Goal: Transaction & Acquisition: Purchase product/service

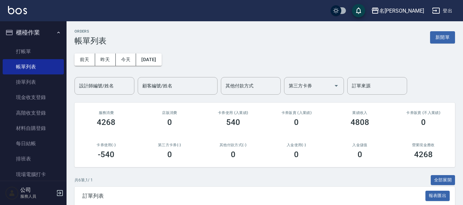
scroll to position [125, 0]
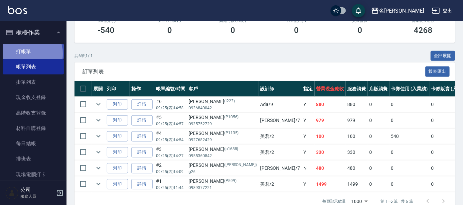
click at [26, 54] on link "打帳單" at bounding box center [33, 51] width 61 height 15
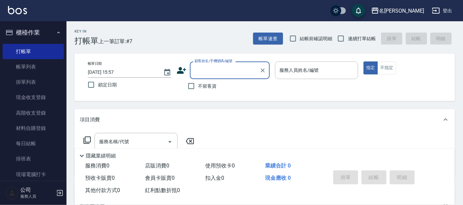
click at [227, 62] on label "顧客姓名/手機號碼/編號" at bounding box center [214, 61] width 38 height 5
click at [227, 65] on input "顧客姓名/手機號碼/編號" at bounding box center [225, 71] width 64 height 12
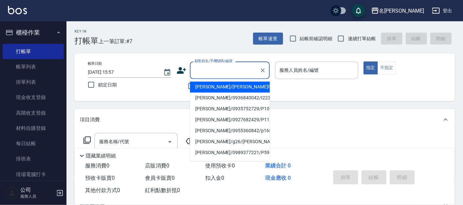
click at [223, 67] on input "顧客姓名/手機號碼/編號" at bounding box center [225, 71] width 64 height 12
type input "ㄕ"
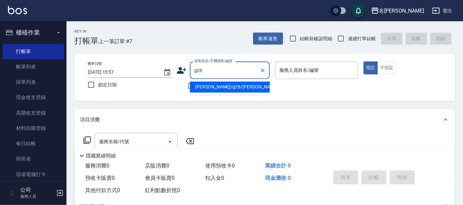
type input "[PERSON_NAME]/g26/[PERSON_NAME]"
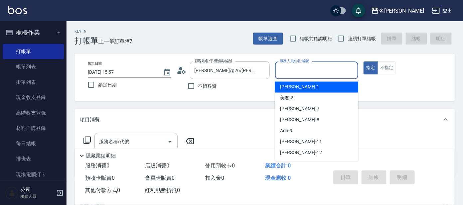
click at [302, 70] on input "服務人員姓名/編號" at bounding box center [317, 71] width 78 height 12
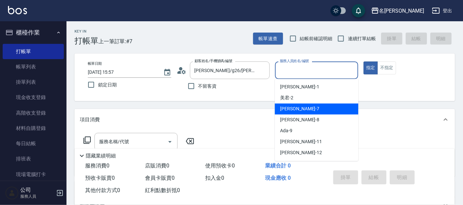
click at [287, 107] on span "[PERSON_NAME] -7" at bounding box center [299, 109] width 39 height 7
type input "[PERSON_NAME]-7"
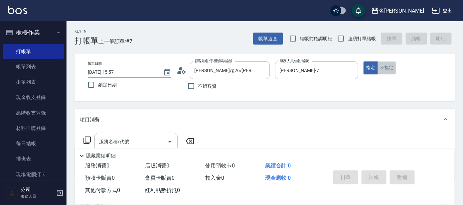
drag, startPoint x: 386, startPoint y: 67, endPoint x: 333, endPoint y: 88, distance: 57.2
click at [386, 68] on button "不指定" at bounding box center [387, 68] width 19 height 13
click at [89, 140] on icon at bounding box center [87, 140] width 8 height 8
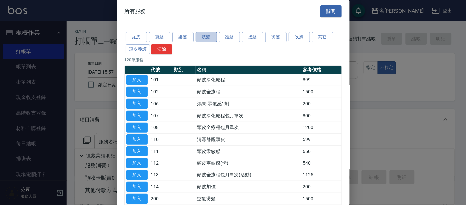
click at [205, 35] on button "洗髮" at bounding box center [206, 37] width 21 height 10
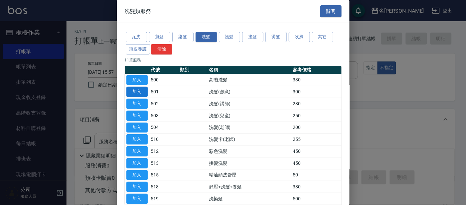
click at [132, 90] on button "加入" at bounding box center [137, 92] width 21 height 10
type input "洗髮(創意)(501)"
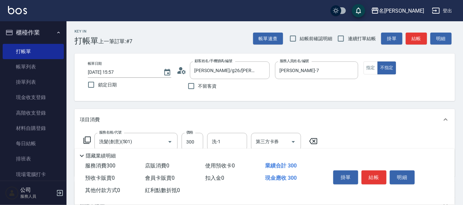
click at [87, 138] on icon at bounding box center [87, 140] width 8 height 8
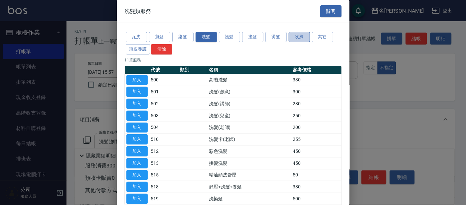
click at [299, 38] on button "吹風" at bounding box center [299, 37] width 21 height 10
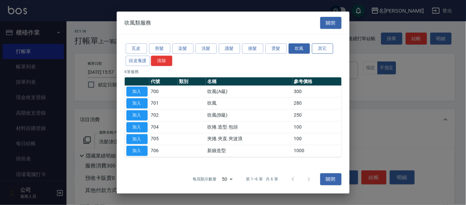
click at [324, 47] on button "其它" at bounding box center [322, 49] width 21 height 10
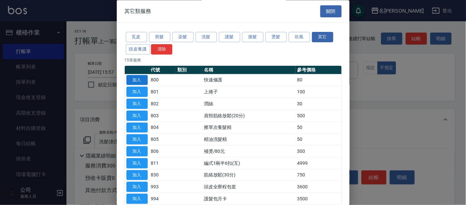
click at [137, 80] on button "加入" at bounding box center [137, 80] width 21 height 10
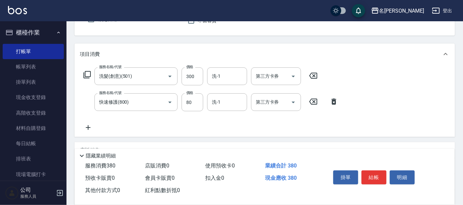
scroll to position [72, 0]
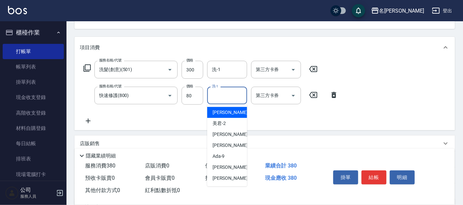
click at [223, 93] on input "洗-1" at bounding box center [227, 96] width 34 height 12
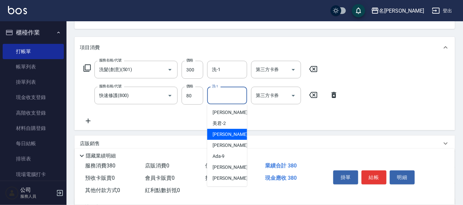
click at [222, 134] on span "[PERSON_NAME] -7" at bounding box center [232, 134] width 39 height 7
type input "[PERSON_NAME]-7"
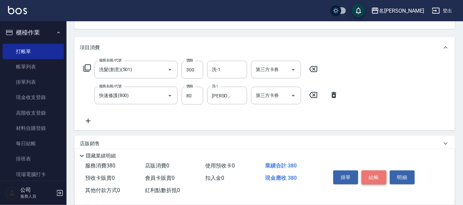
click at [371, 175] on button "結帳" at bounding box center [374, 178] width 25 height 14
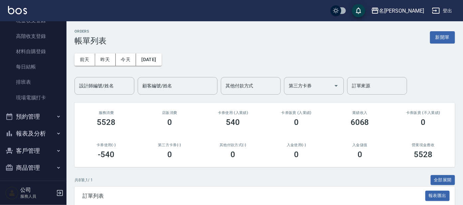
scroll to position [80, 0]
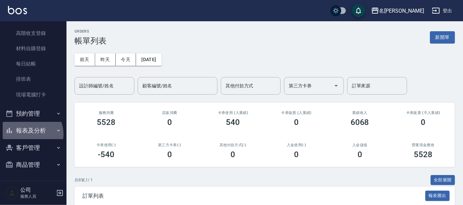
click at [28, 134] on button "報表及分析" at bounding box center [33, 130] width 61 height 17
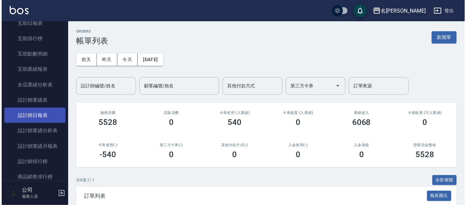
scroll to position [257, 0]
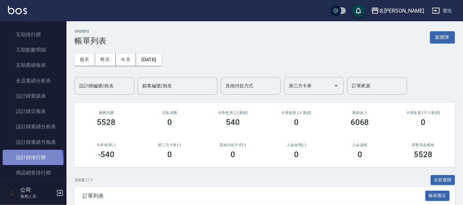
click at [24, 161] on link "設計師排行榜" at bounding box center [33, 157] width 61 height 15
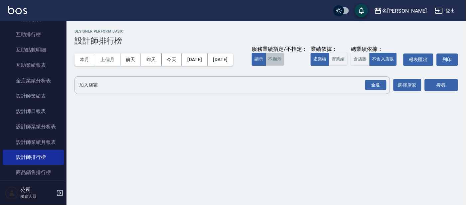
click at [266, 66] on button "不顯示" at bounding box center [275, 59] width 19 height 13
click at [329, 66] on button "實業績" at bounding box center [338, 59] width 19 height 13
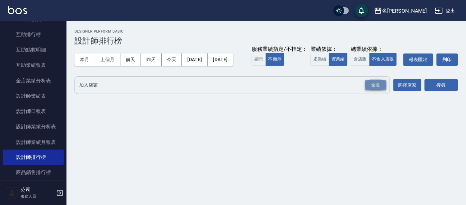
click at [378, 91] on div "全選" at bounding box center [376, 85] width 21 height 10
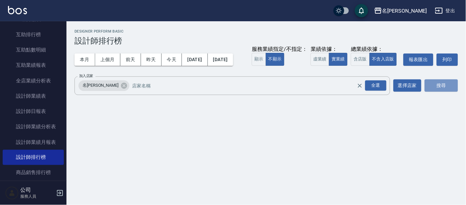
drag, startPoint x: 431, startPoint y: 101, endPoint x: 423, endPoint y: 102, distance: 8.4
click at [430, 92] on button "搜尋" at bounding box center [441, 86] width 33 height 12
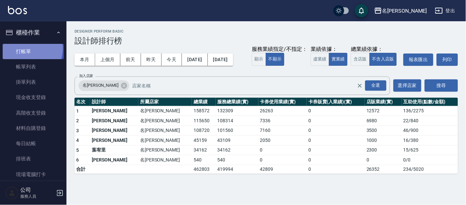
click at [23, 48] on link "打帳單" at bounding box center [33, 51] width 61 height 15
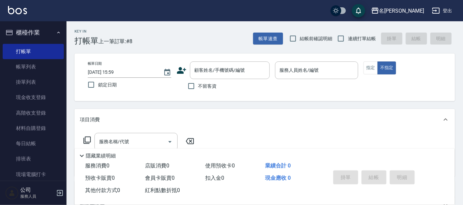
click at [458, 108] on div "Key In 打帳單 上一筆訂單:#8 帳單速查 結帳前確認明細 連續打單結帳 掛單 結帳 明細 帳單日期 [DATE] 15:59 鎖定日期 顧客姓名/手機…" at bounding box center [265, 172] width 397 height 303
click at [238, 68] on input "顧客姓名/手機號碼/編號" at bounding box center [225, 71] width 64 height 12
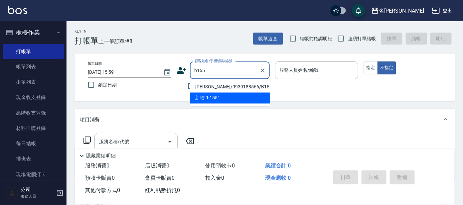
click at [214, 85] on li "[PERSON_NAME]/0939188566/B155" at bounding box center [230, 87] width 80 height 11
type input "[PERSON_NAME]/0939188566/B155"
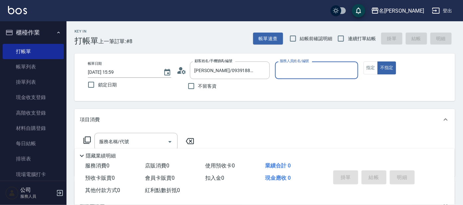
type input "美君-2"
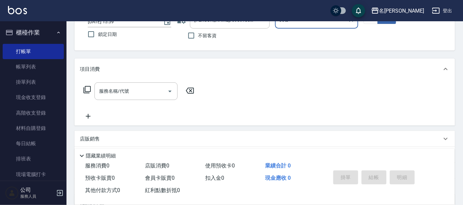
scroll to position [119, 0]
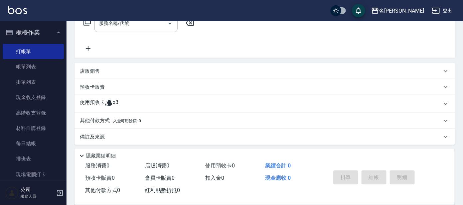
click at [134, 103] on div "使用預收卡 x3" at bounding box center [261, 104] width 362 height 10
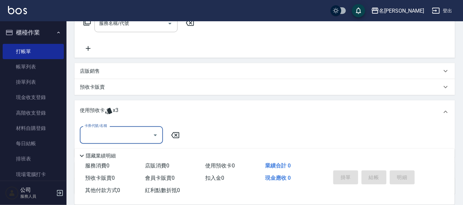
scroll to position [0, 0]
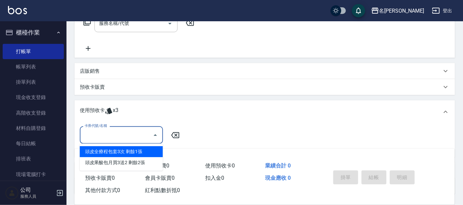
click at [130, 132] on input "卡券代號/名稱" at bounding box center [116, 135] width 67 height 12
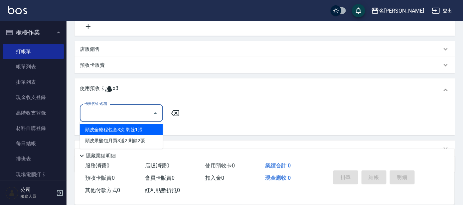
scroll to position [160, 0]
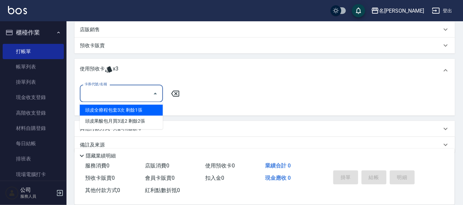
click at [230, 108] on div "卡券代號/名稱 卡券代號/名稱" at bounding box center [265, 98] width 370 height 26
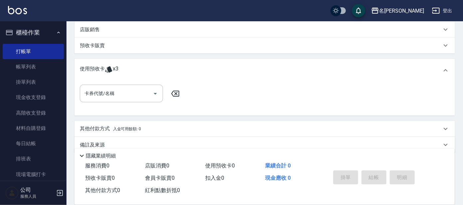
click at [235, 89] on div "卡券代號/名稱 卡券代號/名稱" at bounding box center [265, 98] width 370 height 26
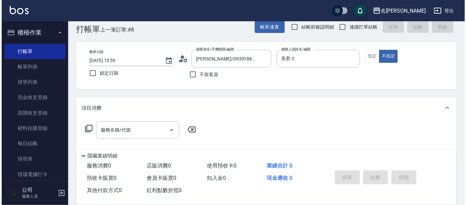
scroll to position [0, 0]
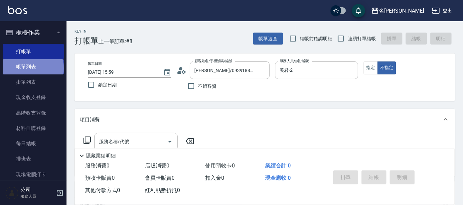
click at [32, 69] on link "帳單列表" at bounding box center [33, 66] width 61 height 15
click at [32, 50] on link "打帳單" at bounding box center [33, 51] width 61 height 15
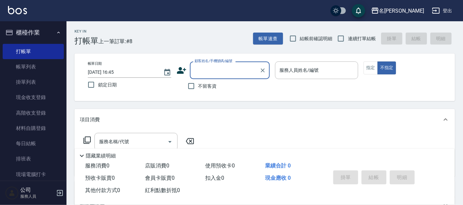
click at [216, 74] on input "顧客姓名/手機號碼/編號" at bounding box center [225, 71] width 64 height 12
click at [217, 89] on li "[PERSON_NAME]/0939655995/A295" at bounding box center [230, 87] width 80 height 11
type input "[PERSON_NAME]/0939655995/A295"
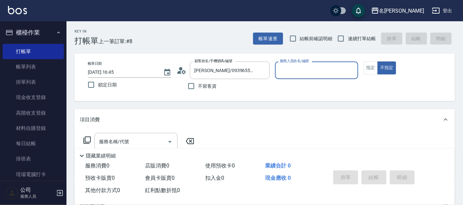
type input "[PERSON_NAME]-1"
click at [182, 71] on icon at bounding box center [184, 72] width 4 height 4
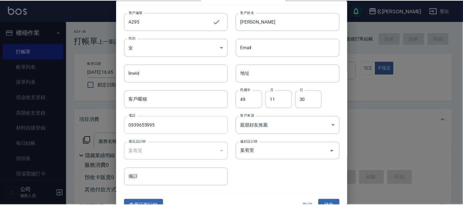
scroll to position [25, 0]
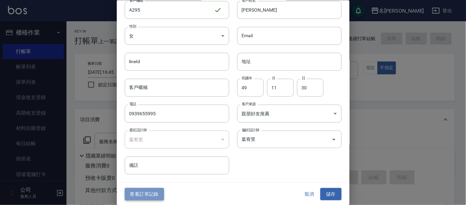
click at [150, 195] on button "查看訂單記錄" at bounding box center [144, 194] width 39 height 12
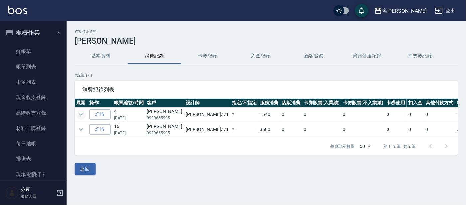
click at [84, 115] on icon "expand row" at bounding box center [81, 115] width 8 height 8
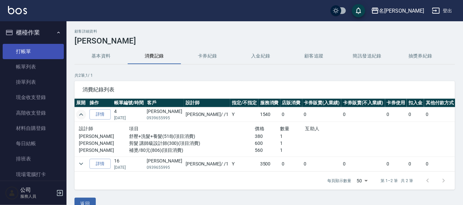
click at [26, 46] on link "打帳單" at bounding box center [33, 51] width 61 height 15
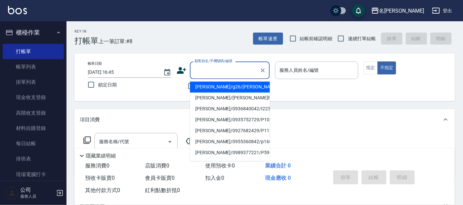
click at [219, 71] on input "顧客姓名/手機號碼/編號" at bounding box center [225, 71] width 64 height 12
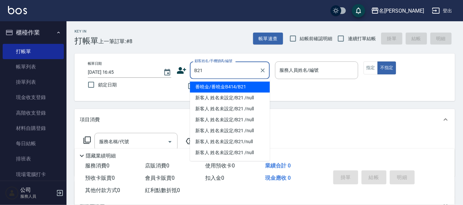
type input "番曉金/番曉金B414/B21"
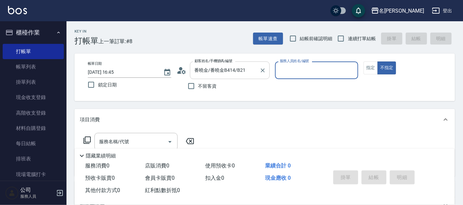
type input "美君-2"
click at [371, 68] on button "指定" at bounding box center [371, 68] width 14 height 13
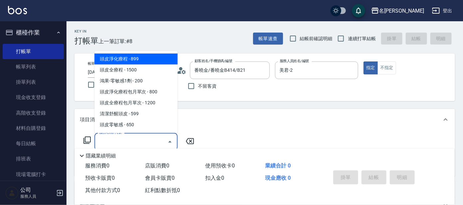
click at [142, 140] on input "服務名稱/代號" at bounding box center [131, 142] width 67 height 12
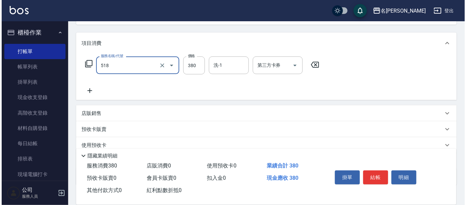
scroll to position [83, 0]
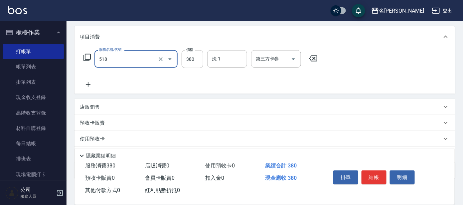
type input "舒壓+洗髮+養髮(518)"
click at [86, 59] on icon at bounding box center [87, 57] width 7 height 7
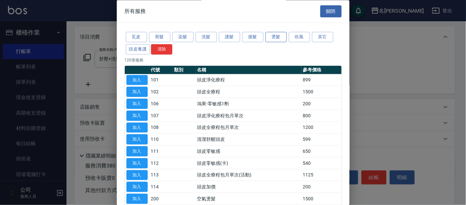
click at [278, 35] on button "燙髮" at bounding box center [276, 37] width 21 height 10
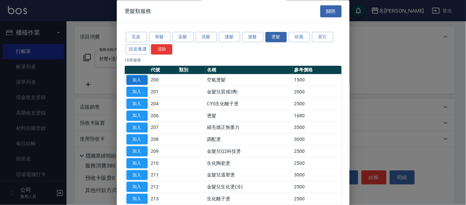
click at [132, 81] on button "加入" at bounding box center [137, 80] width 21 height 10
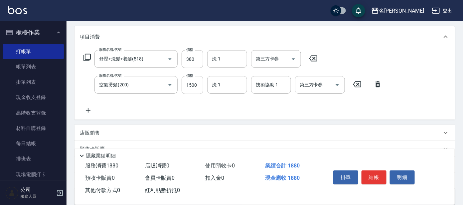
click at [196, 84] on input "1500" at bounding box center [193, 85] width 22 height 18
type input "800"
click at [89, 54] on icon at bounding box center [87, 57] width 7 height 7
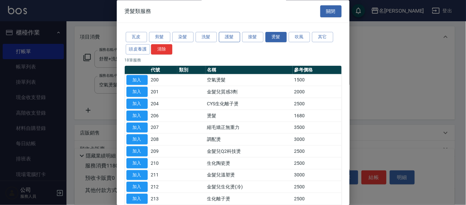
click at [229, 37] on button "護髮" at bounding box center [229, 37] width 21 height 10
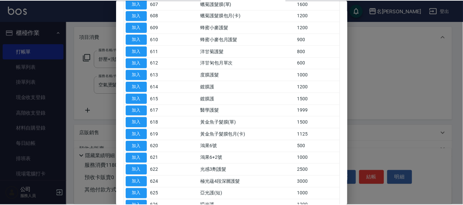
scroll to position [166, 0]
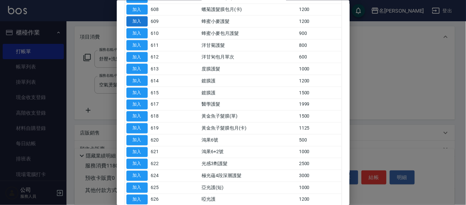
click at [138, 24] on button "加入" at bounding box center [137, 21] width 21 height 10
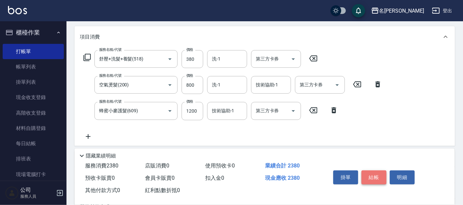
click at [376, 174] on button "結帳" at bounding box center [374, 178] width 25 height 14
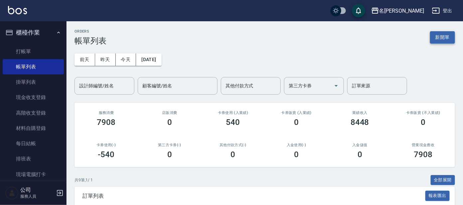
click at [437, 40] on button "新開單" at bounding box center [442, 37] width 25 height 12
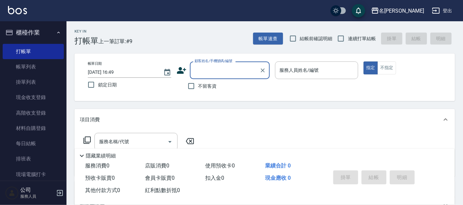
click at [224, 69] on input "顧客姓名/手機號碼/編號" at bounding box center [225, 71] width 64 height 12
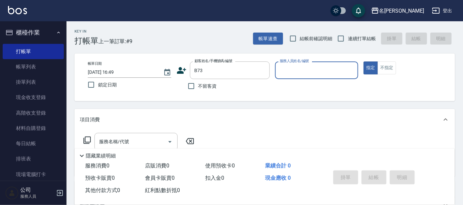
type input "[PERSON_NAME]/0912577117/B73"
type input "美君-2"
click at [157, 141] on input "服務名稱/代號" at bounding box center [131, 142] width 67 height 12
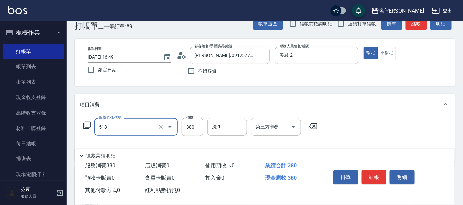
scroll to position [41, 0]
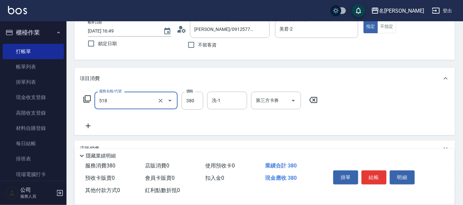
type input "舒壓+洗髮+養髮(518)"
click at [86, 125] on icon at bounding box center [88, 126] width 17 height 8
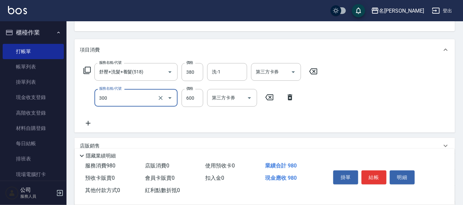
scroll to position [125, 0]
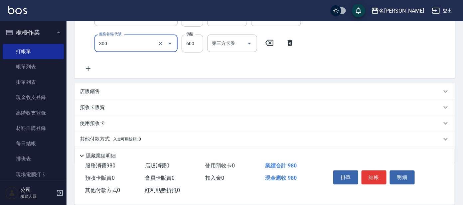
type input "剪髮 講師級設計師(300)"
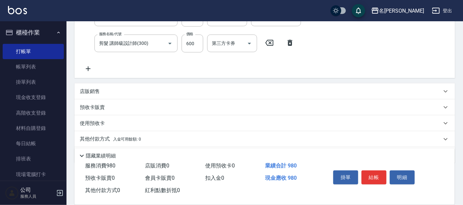
click at [87, 66] on icon at bounding box center [88, 69] width 17 height 8
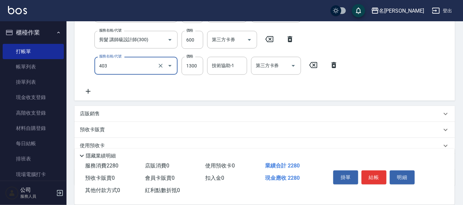
scroll to position [171, 0]
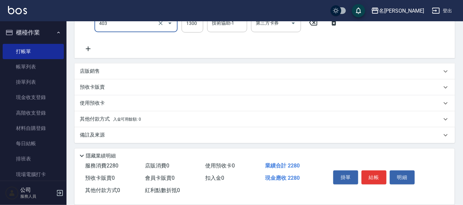
type input "染髮-髮根(403)"
click at [94, 73] on p "店販銷售" at bounding box center [90, 71] width 20 height 7
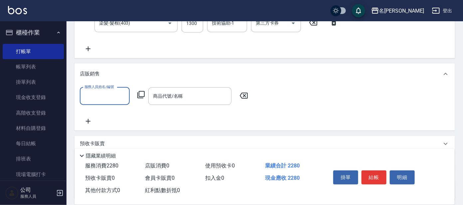
scroll to position [0, 0]
type input "美君-2"
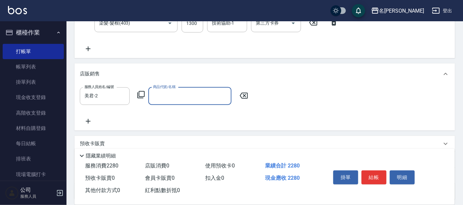
click at [144, 92] on icon at bounding box center [140, 94] width 7 height 7
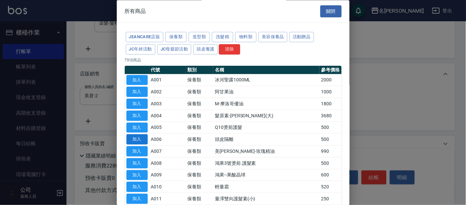
click at [141, 138] on button "加入" at bounding box center [137, 140] width 21 height 10
type input "頭皮隔離"
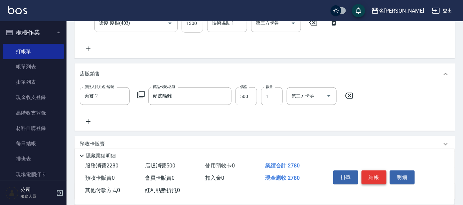
click at [377, 176] on button "結帳" at bounding box center [374, 178] width 25 height 14
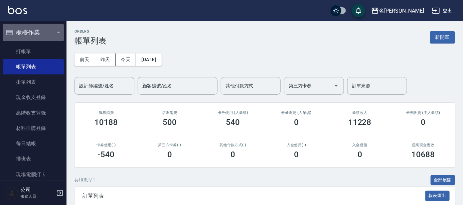
click at [54, 29] on button "櫃檯作業" at bounding box center [33, 32] width 61 height 17
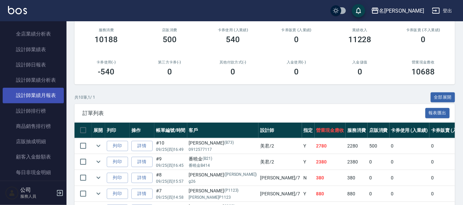
scroll to position [166, 0]
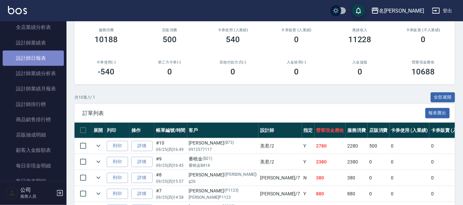
click at [46, 63] on link "設計師日報表" at bounding box center [33, 58] width 61 height 15
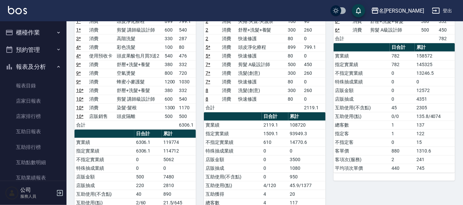
click at [27, 26] on button "櫃檯作業" at bounding box center [33, 32] width 61 height 17
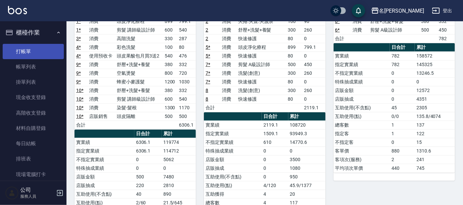
click at [27, 51] on link "打帳單" at bounding box center [33, 51] width 61 height 15
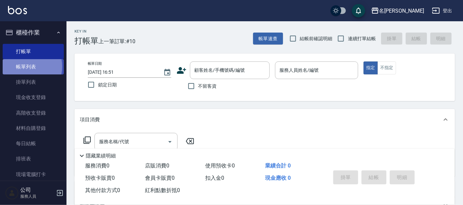
click at [26, 67] on link "帳單列表" at bounding box center [33, 66] width 61 height 15
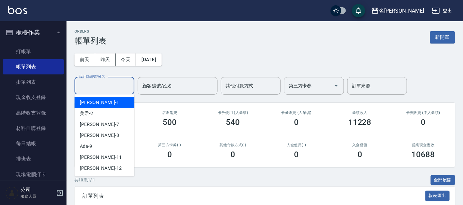
click at [112, 83] on input "設計師編號/姓名" at bounding box center [105, 86] width 54 height 12
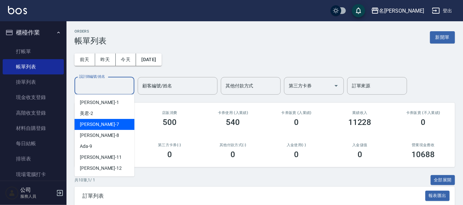
click at [92, 125] on span "[PERSON_NAME] -7" at bounding box center [99, 124] width 39 height 7
type input "[PERSON_NAME]-7"
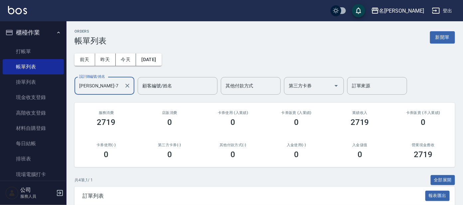
scroll to position [112, 0]
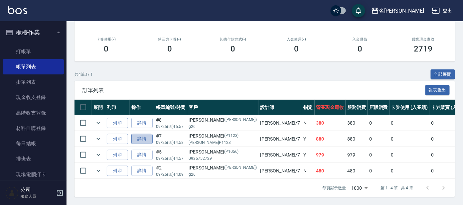
click at [138, 134] on link "詳情" at bounding box center [141, 139] width 21 height 10
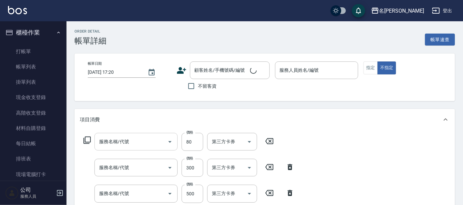
type input "[DATE] 14:58"
type input "[PERSON_NAME]-7"
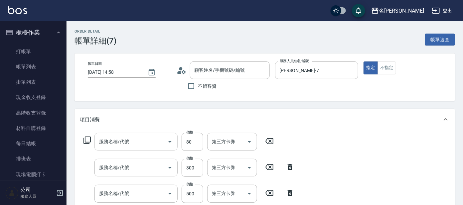
type input "快速修護(800)"
type input "洗髮(創意)(501)"
type input "剪髮 A級設計師(301)"
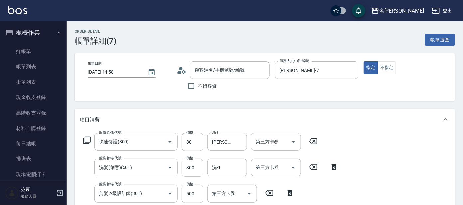
type input "[PERSON_NAME]/[PERSON_NAME]P1123/P1123"
click at [334, 166] on icon at bounding box center [334, 167] width 5 height 6
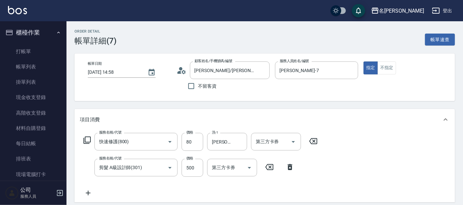
click at [314, 141] on icon at bounding box center [314, 141] width 8 height 6
click at [85, 140] on icon at bounding box center [87, 140] width 7 height 7
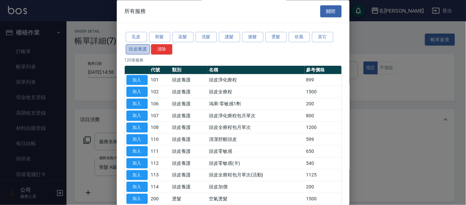
click at [134, 50] on button "頭皮養護" at bounding box center [138, 49] width 25 height 10
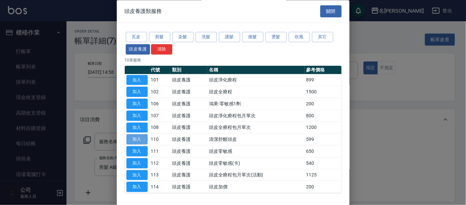
click at [138, 139] on button "加入" at bounding box center [137, 140] width 21 height 10
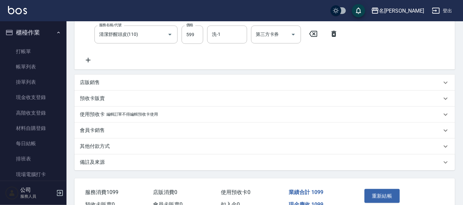
scroll to position [194, 0]
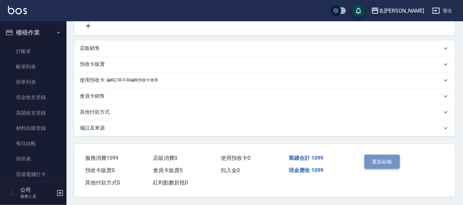
click at [388, 158] on button "重新結帳" at bounding box center [382, 162] width 35 height 14
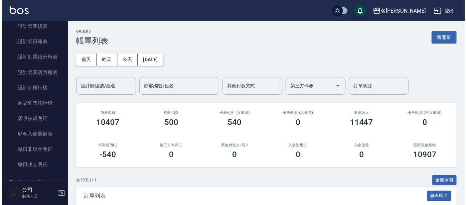
scroll to position [362, 0]
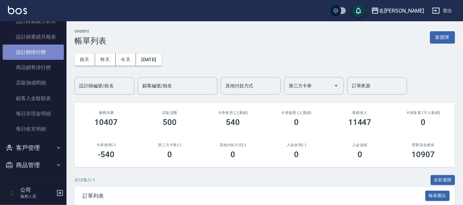
click at [44, 55] on link "設計師排行榜" at bounding box center [33, 52] width 61 height 15
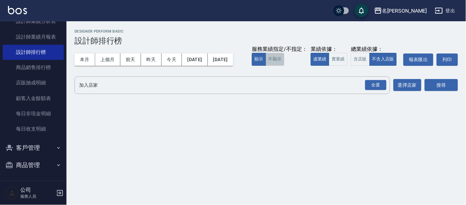
click at [266, 66] on button "不顯示" at bounding box center [275, 59] width 19 height 13
drag, startPoint x: 160, startPoint y: 80, endPoint x: 168, endPoint y: 82, distance: 7.6
click at [329, 66] on button "實業績" at bounding box center [338, 59] width 19 height 13
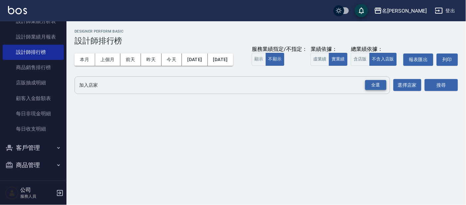
click at [380, 91] on div "全選" at bounding box center [376, 85] width 21 height 10
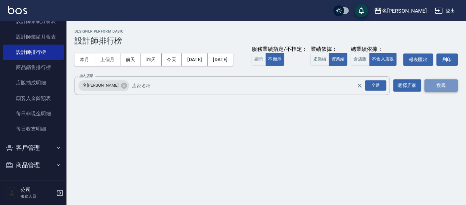
click at [439, 92] on button "搜尋" at bounding box center [441, 86] width 33 height 12
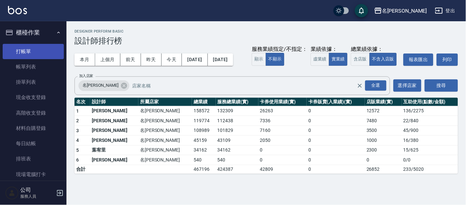
click at [21, 46] on link "打帳單" at bounding box center [33, 51] width 61 height 15
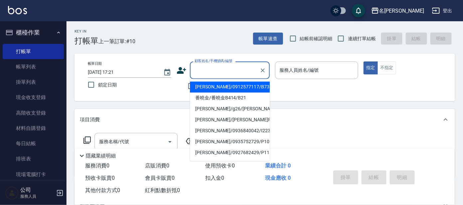
click at [212, 65] on input "顧客姓名/手機號碼/編號" at bounding box center [225, 71] width 64 height 12
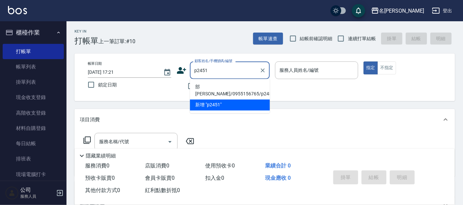
click at [227, 90] on li "部[PERSON_NAME]/0955156765/p2451" at bounding box center [230, 91] width 80 height 18
type input "部[PERSON_NAME]/0955156765/p2451"
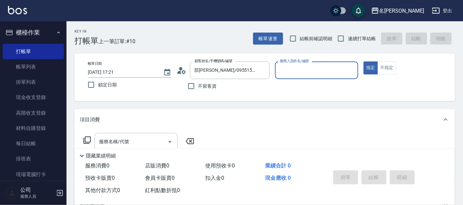
click at [295, 69] on input "服務人員姓名/編號" at bounding box center [317, 71] width 78 height 12
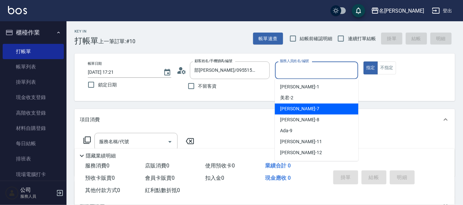
click at [285, 107] on span "[PERSON_NAME] -7" at bounding box center [299, 109] width 39 height 7
type input "[PERSON_NAME]-7"
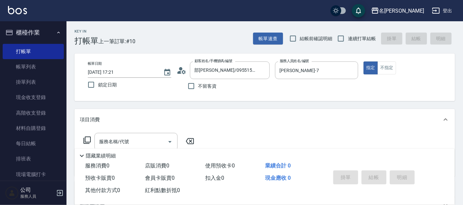
click at [89, 139] on icon at bounding box center [87, 140] width 8 height 8
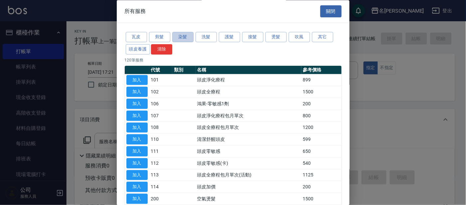
drag, startPoint x: 177, startPoint y: 37, endPoint x: 190, endPoint y: 45, distance: 14.8
click at [177, 38] on button "染髮" at bounding box center [182, 37] width 21 height 10
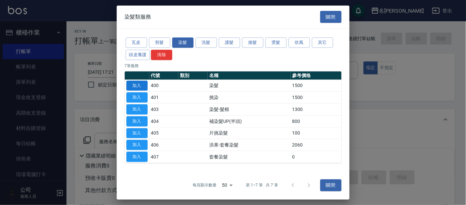
click at [135, 85] on button "加入" at bounding box center [137, 86] width 21 height 10
type input "染髮(400)"
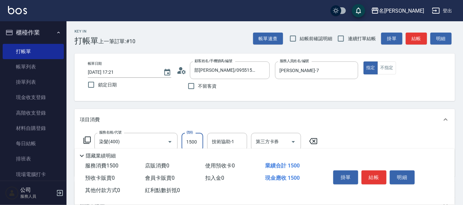
click at [200, 140] on input "1500" at bounding box center [193, 142] width 22 height 18
type input "1800"
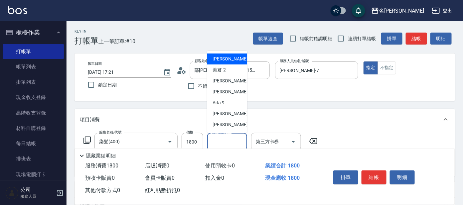
click at [232, 141] on input "技術協助-1" at bounding box center [227, 142] width 34 height 12
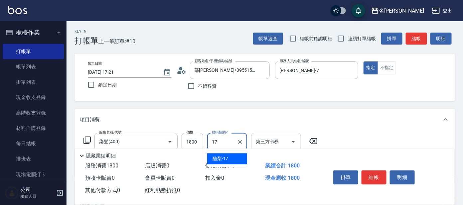
click at [274, 135] on div "第三方卡券" at bounding box center [276, 142] width 50 height 18
type input "17"
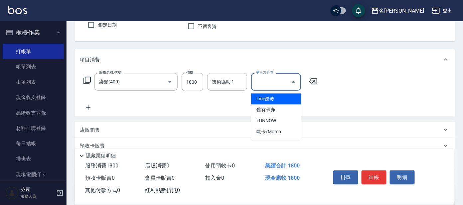
scroll to position [59, 0]
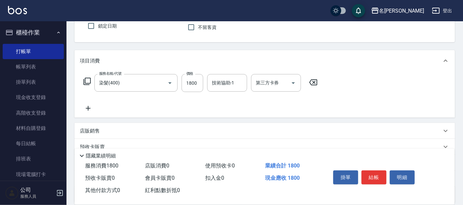
click at [87, 80] on icon at bounding box center [87, 82] width 8 height 8
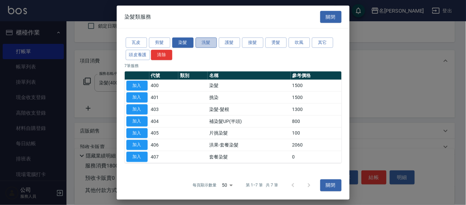
click at [211, 41] on button "洗髮" at bounding box center [206, 43] width 21 height 10
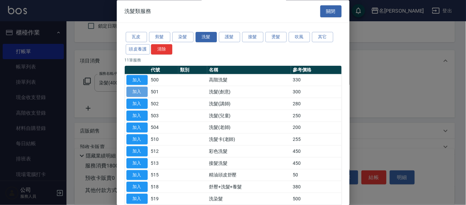
click at [133, 91] on button "加入" at bounding box center [137, 92] width 21 height 10
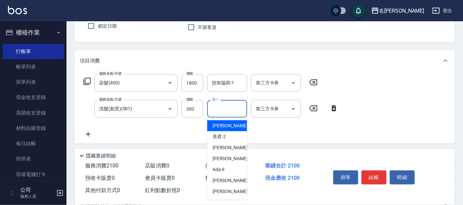
click at [221, 109] on input "洗-1" at bounding box center [227, 109] width 34 height 12
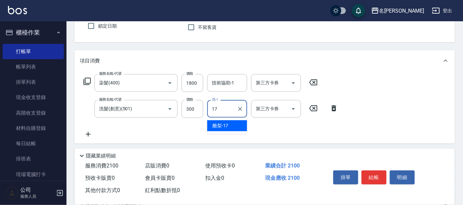
click at [220, 128] on span "酪梨 -17" at bounding box center [221, 126] width 16 height 7
type input "酪梨-17"
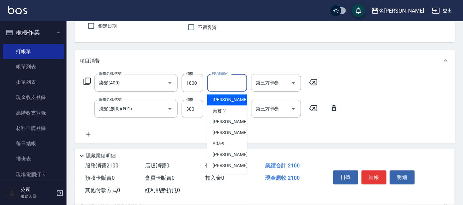
click at [225, 81] on input "技術協助-1" at bounding box center [227, 83] width 34 height 12
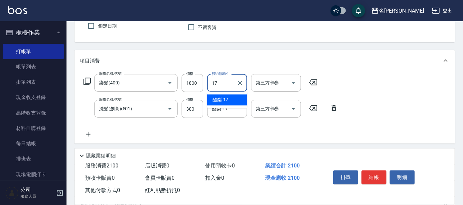
click at [230, 98] on div "酪梨 -17" at bounding box center [227, 100] width 40 height 11
type input "酪梨-17"
click at [277, 85] on input "第三方卡券" at bounding box center [271, 83] width 34 height 12
click at [87, 78] on icon at bounding box center [87, 82] width 8 height 8
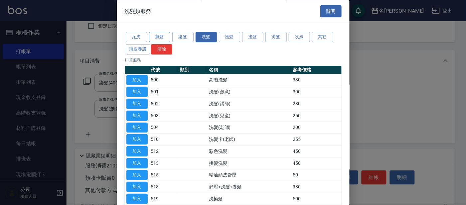
drag, startPoint x: 156, startPoint y: 35, endPoint x: 159, endPoint y: 38, distance: 3.8
click at [157, 36] on button "剪髮" at bounding box center [159, 37] width 21 height 10
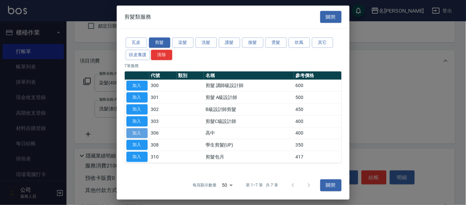
drag, startPoint x: 133, startPoint y: 133, endPoint x: 140, endPoint y: 136, distance: 8.2
click at [133, 133] on button "加入" at bounding box center [137, 133] width 21 height 10
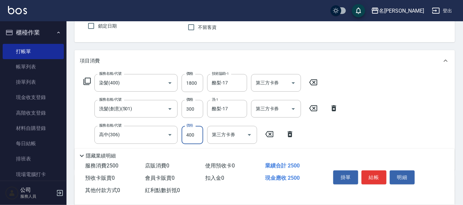
click at [198, 134] on input "400" at bounding box center [193, 135] width 22 height 18
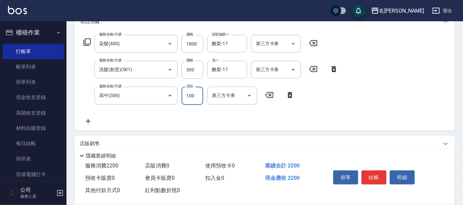
scroll to position [99, 0]
type input "100"
click at [86, 41] on icon at bounding box center [87, 42] width 8 height 8
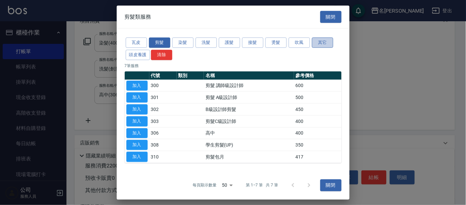
click at [327, 44] on button "其它" at bounding box center [322, 43] width 21 height 10
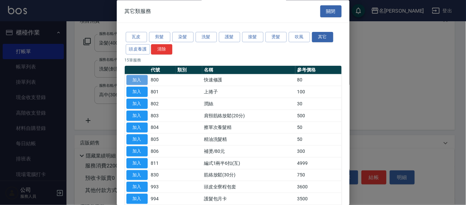
drag, startPoint x: 142, startPoint y: 79, endPoint x: 145, endPoint y: 84, distance: 6.1
click at [141, 79] on button "加入" at bounding box center [137, 80] width 21 height 10
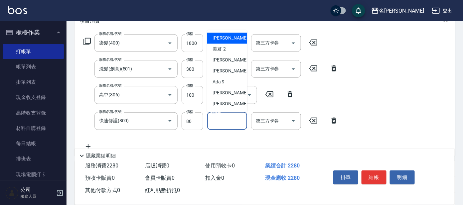
click at [221, 119] on input "洗-1" at bounding box center [227, 122] width 34 height 12
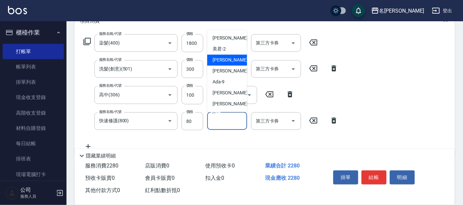
drag, startPoint x: 222, startPoint y: 58, endPoint x: 243, endPoint y: 73, distance: 26.5
click at [222, 59] on span "[PERSON_NAME] -7" at bounding box center [232, 60] width 39 height 7
type input "[PERSON_NAME]-7"
click at [224, 120] on input "[PERSON_NAME]-7" at bounding box center [222, 122] width 24 height 12
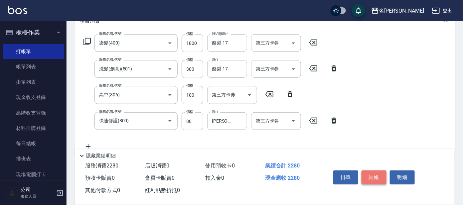
click at [375, 174] on button "結帳" at bounding box center [374, 178] width 25 height 14
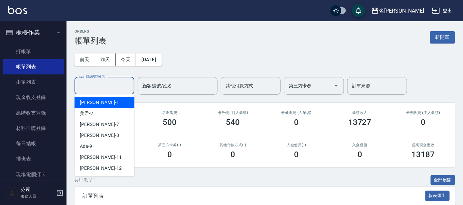
click at [104, 82] on input "設計師編號/姓名" at bounding box center [105, 86] width 54 height 12
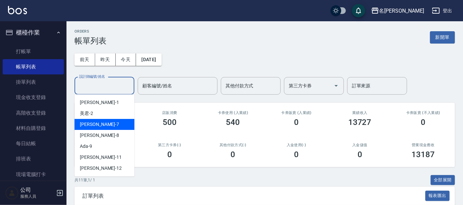
click at [88, 125] on span "[PERSON_NAME] -7" at bounding box center [99, 124] width 39 height 7
type input "[PERSON_NAME]-7"
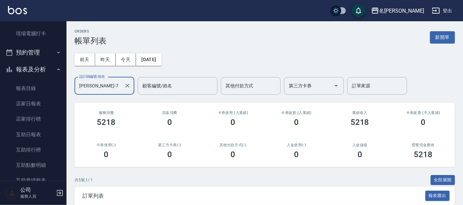
scroll to position [146, 0]
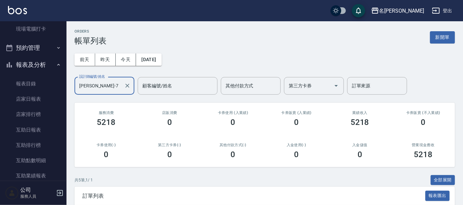
click at [26, 64] on button "報表及分析" at bounding box center [33, 64] width 61 height 17
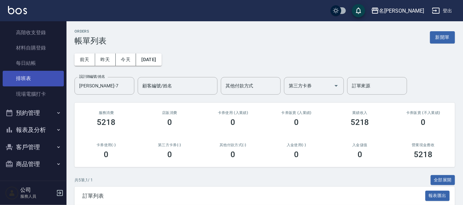
scroll to position [80, 0]
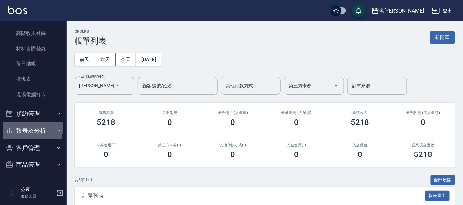
drag, startPoint x: 22, startPoint y: 128, endPoint x: 21, endPoint y: 122, distance: 5.7
click at [21, 128] on button "報表及分析" at bounding box center [33, 130] width 61 height 17
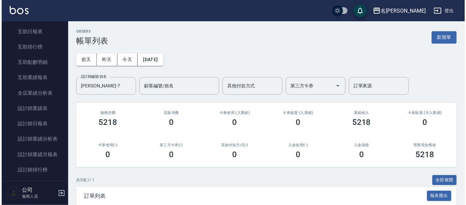
scroll to position [254, 0]
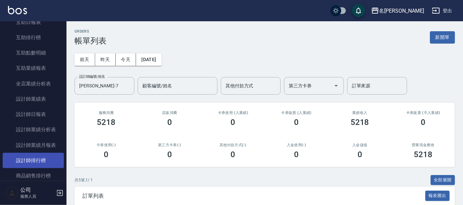
click at [28, 157] on link "設計師排行榜" at bounding box center [33, 160] width 61 height 15
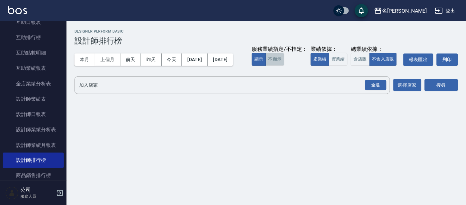
drag, startPoint x: 96, startPoint y: 78, endPoint x: 114, endPoint y: 86, distance: 20.0
click at [266, 66] on button "不顯示" at bounding box center [275, 59] width 19 height 13
click at [329, 66] on button "實業績" at bounding box center [338, 59] width 19 height 13
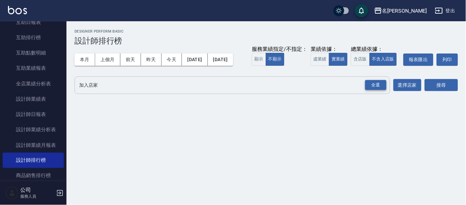
click at [378, 91] on div "全選" at bounding box center [376, 85] width 21 height 10
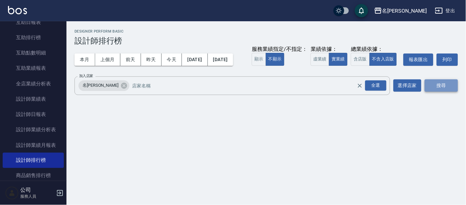
click at [439, 92] on button "搜尋" at bounding box center [441, 86] width 33 height 12
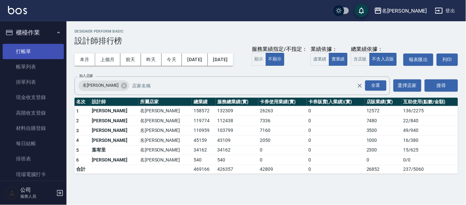
click at [22, 49] on link "打帳單" at bounding box center [33, 51] width 61 height 15
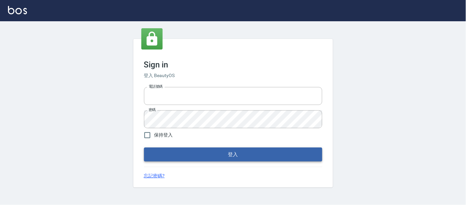
type input "25866822"
click at [192, 154] on button "登入" at bounding box center [233, 155] width 178 height 14
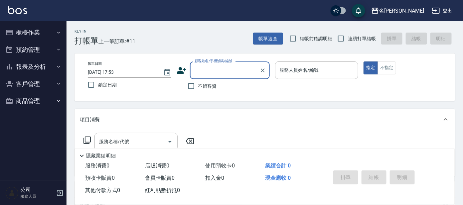
click at [232, 71] on input "顧客姓名/手機號碼/編號" at bounding box center [225, 71] width 64 height 12
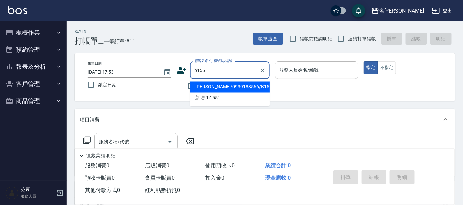
click at [248, 82] on li "[PERSON_NAME]/0939188566/B155" at bounding box center [230, 87] width 80 height 11
type input "[PERSON_NAME]/0939188566/B155"
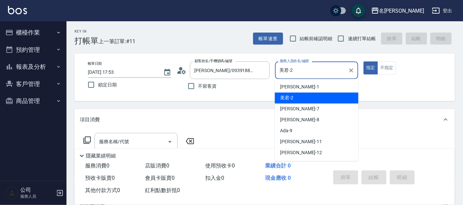
click at [305, 75] on input "美君-2" at bounding box center [312, 71] width 68 height 12
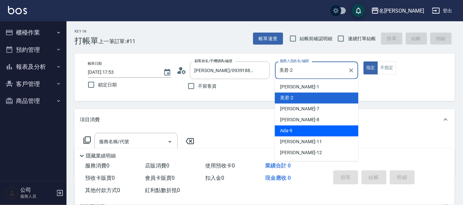
click at [306, 125] on ul "宥里 -1 美君 -2 小鳳 -7 亞璇 -8 Ada -9 曉晴 -11 云潔 -12 楊佳臻 -13 蔡詩岑 -14 酪梨 -17 處長 -L 公司 -1…" at bounding box center [317, 120] width 84 height 82
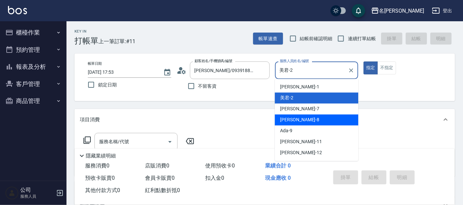
click at [292, 124] on span "亞璇 -8" at bounding box center [299, 120] width 39 height 7
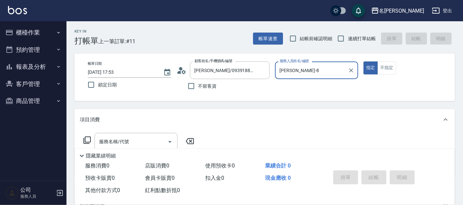
drag, startPoint x: 307, startPoint y: 64, endPoint x: 311, endPoint y: 75, distance: 12.3
click at [309, 69] on div "亞璇-8 服務人員姓名/編號" at bounding box center [317, 71] width 84 height 18
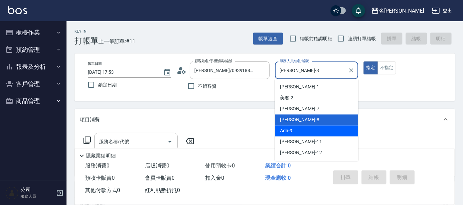
drag, startPoint x: 297, startPoint y: 128, endPoint x: 292, endPoint y: 123, distance: 7.1
click at [294, 126] on div "Ada -9" at bounding box center [317, 131] width 84 height 11
type input "Ada-9"
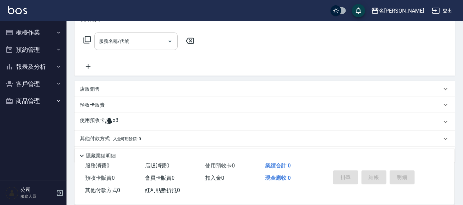
scroll to position [120, 0]
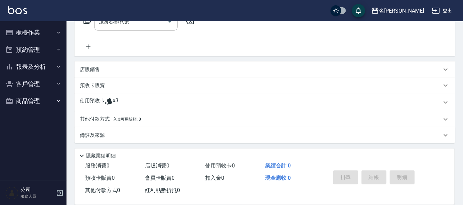
click at [117, 83] on div "預收卡販賣" at bounding box center [261, 85] width 362 height 7
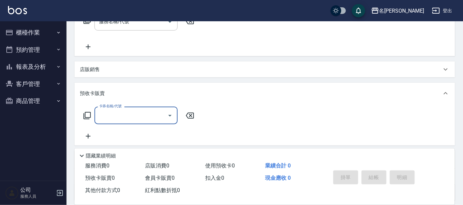
scroll to position [0, 0]
click at [128, 115] on input "卡券名稱/代號" at bounding box center [131, 116] width 67 height 12
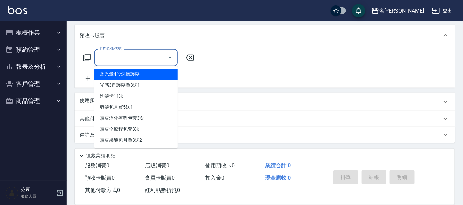
click at [154, 75] on span "及光暈4段深層護髮" at bounding box center [136, 74] width 83 height 11
type input "及光暈4段深層護髮(988)"
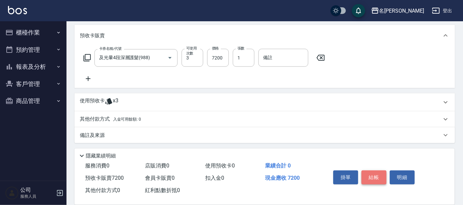
click at [373, 178] on button "結帳" at bounding box center [374, 178] width 25 height 14
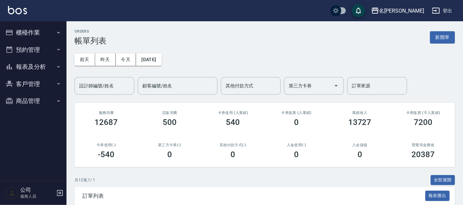
click at [21, 31] on button "櫃檯作業" at bounding box center [33, 32] width 61 height 17
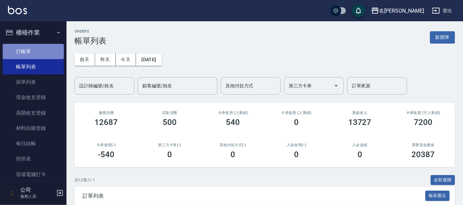
click at [39, 52] on link "打帳單" at bounding box center [33, 51] width 61 height 15
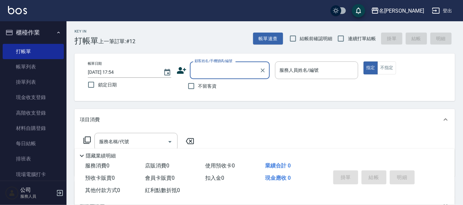
click at [215, 73] on input "顧客姓名/手機號碼/編號" at bounding box center [225, 71] width 64 height 12
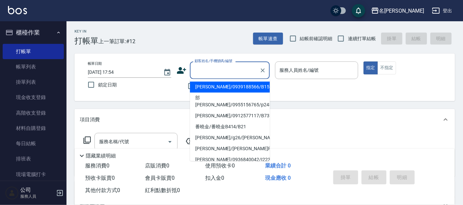
click at [231, 88] on li "[PERSON_NAME]/0939188566/B155" at bounding box center [230, 87] width 80 height 11
type input "[PERSON_NAME]/0939188566/B155"
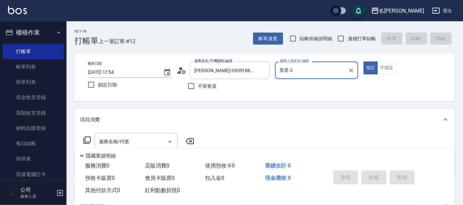
click at [317, 72] on input "美君-2" at bounding box center [312, 71] width 68 height 12
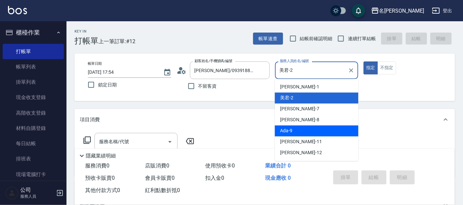
drag, startPoint x: 328, startPoint y: 132, endPoint x: 294, endPoint y: 130, distance: 34.4
click at [327, 131] on div "Ada -9" at bounding box center [317, 131] width 84 height 11
type input "Ada-9"
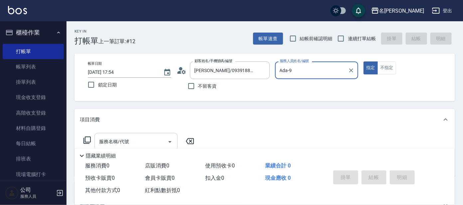
click at [157, 134] on div "服務名稱/代號" at bounding box center [136, 142] width 83 height 18
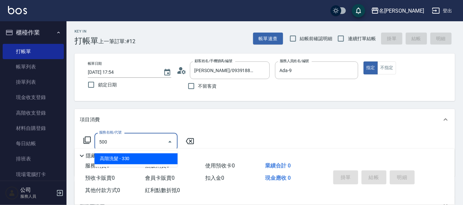
click at [148, 156] on span "高階洗髮 - 330" at bounding box center [136, 159] width 83 height 11
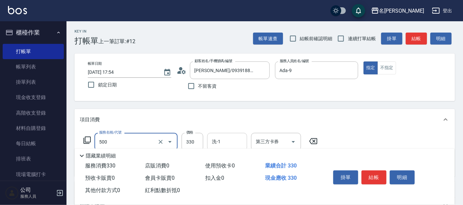
type input "高階洗髮(500)"
drag, startPoint x: 230, startPoint y: 142, endPoint x: 229, endPoint y: 138, distance: 4.4
click at [230, 141] on input "洗-1" at bounding box center [227, 142] width 34 height 12
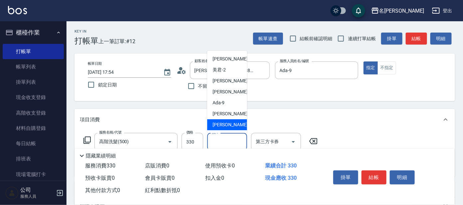
scroll to position [55, 0]
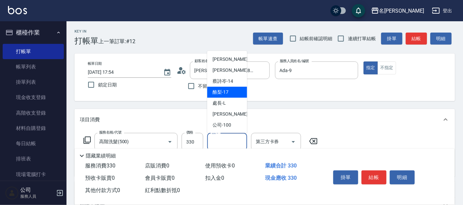
click at [233, 88] on div "酪梨 -17" at bounding box center [227, 92] width 40 height 11
type input "酪梨-17"
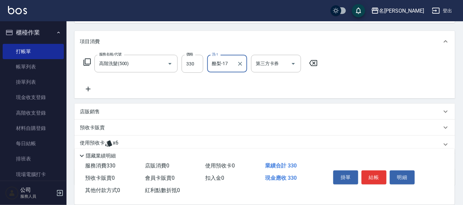
scroll to position [121, 0]
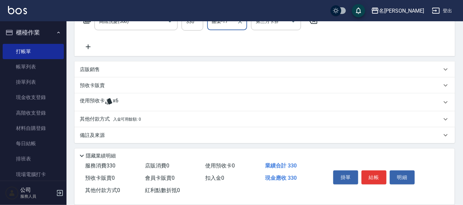
click at [161, 101] on div "使用預收卡 x6" at bounding box center [261, 103] width 362 height 10
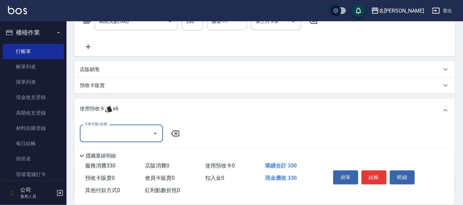
scroll to position [0, 0]
click at [146, 126] on div "卡券代號/名稱" at bounding box center [121, 134] width 83 height 18
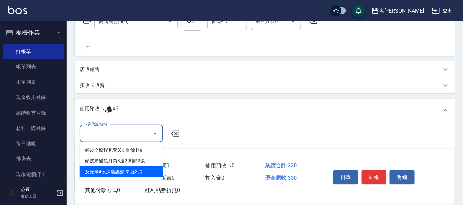
click at [133, 171] on div "及光暈4段深層護髮 剩餘3張" at bounding box center [121, 172] width 83 height 11
type input "及光暈4段深層護髮"
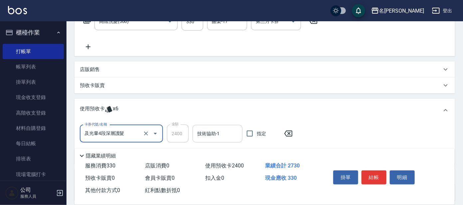
click at [236, 130] on input "技術協助-1" at bounding box center [218, 134] width 44 height 12
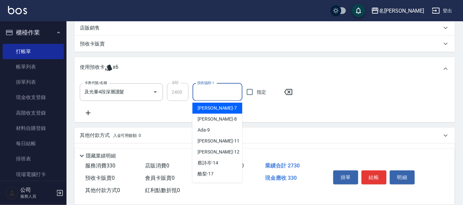
scroll to position [41, 0]
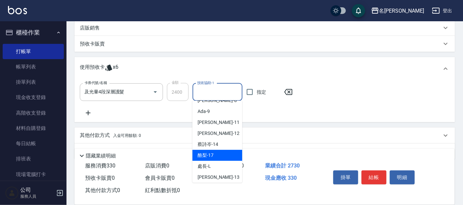
click at [217, 155] on div "酪梨 -17" at bounding box center [218, 155] width 50 height 11
type input "酪梨-17"
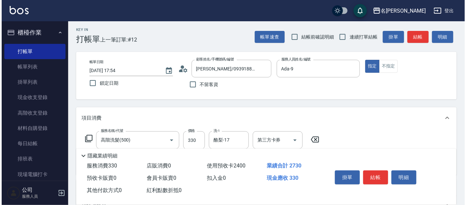
scroll to position [0, 0]
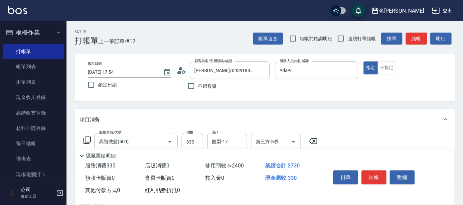
drag, startPoint x: 378, startPoint y: 173, endPoint x: 384, endPoint y: 160, distance: 14.7
click at [378, 172] on button "結帳" at bounding box center [374, 178] width 25 height 14
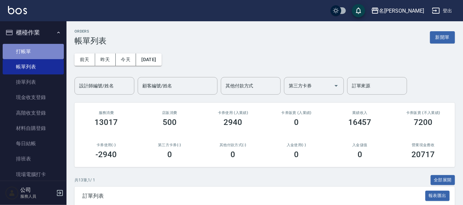
click at [44, 50] on link "打帳單" at bounding box center [33, 51] width 61 height 15
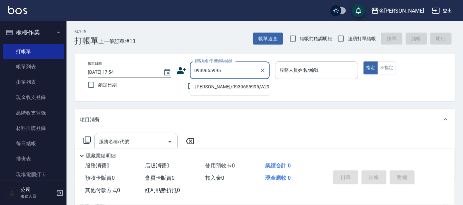
click at [203, 86] on li "[PERSON_NAME]/0939655995/A295" at bounding box center [230, 87] width 80 height 11
type input "[PERSON_NAME]/0939655995/A295"
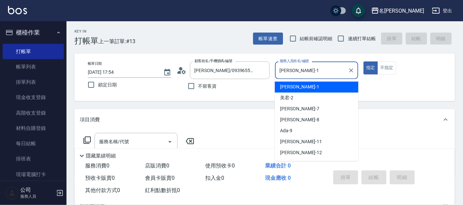
click at [305, 70] on input "[PERSON_NAME]-1" at bounding box center [312, 71] width 68 height 12
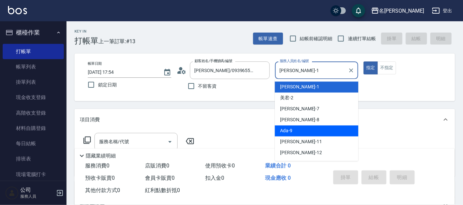
click at [315, 134] on div "Ada -9" at bounding box center [317, 131] width 84 height 11
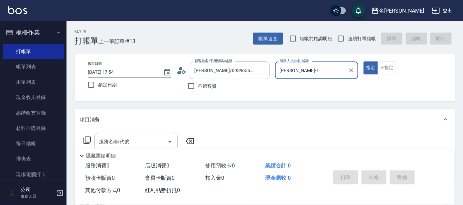
type input "Ada-9"
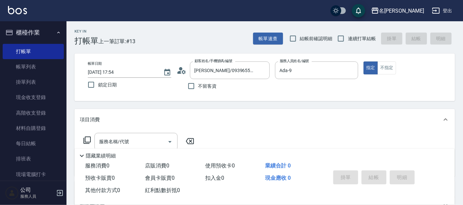
click at [84, 138] on icon at bounding box center [87, 140] width 8 height 8
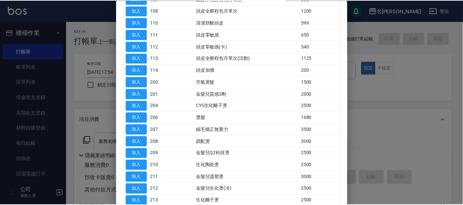
scroll to position [125, 0]
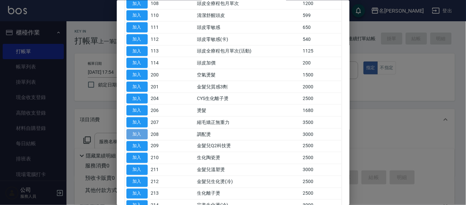
click at [143, 137] on button "加入" at bounding box center [137, 134] width 21 height 10
type input "調配燙(208)"
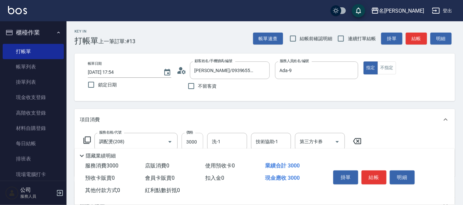
click at [189, 144] on input "3000" at bounding box center [193, 142] width 22 height 18
type input "3500"
click at [233, 143] on input "洗-1" at bounding box center [227, 142] width 34 height 12
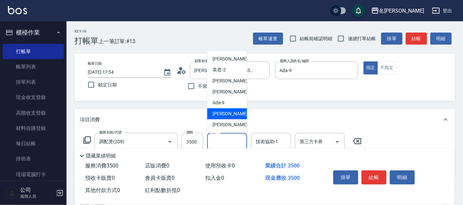
scroll to position [41, 0]
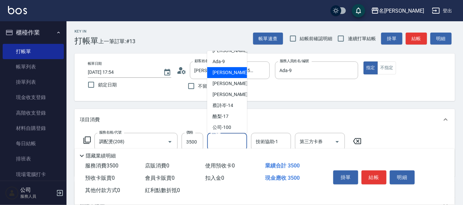
click at [231, 114] on div "酪梨 -17" at bounding box center [227, 116] width 40 height 11
type input "酪梨-17"
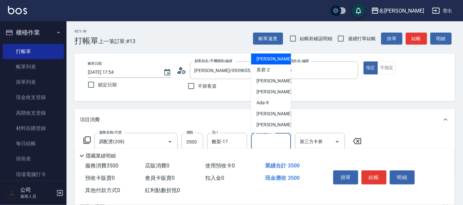
click at [271, 140] on input "技術協助-1" at bounding box center [271, 142] width 34 height 12
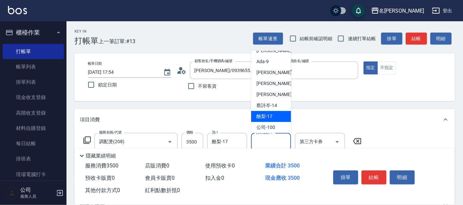
click at [276, 116] on div "酪梨 -17" at bounding box center [271, 116] width 40 height 11
type input "酪梨-17"
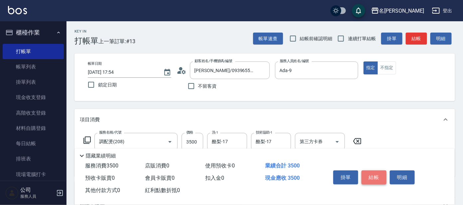
click at [373, 173] on button "結帳" at bounding box center [374, 178] width 25 height 14
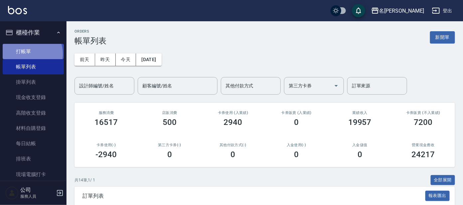
click at [27, 54] on link "打帳單" at bounding box center [33, 51] width 61 height 15
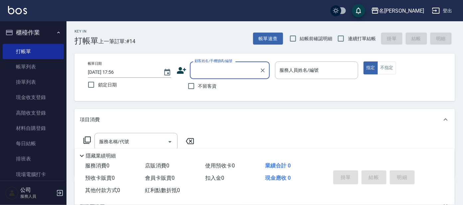
click at [90, 140] on icon at bounding box center [87, 140] width 8 height 8
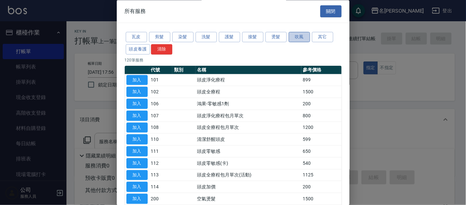
click at [301, 38] on button "吹風" at bounding box center [299, 37] width 21 height 10
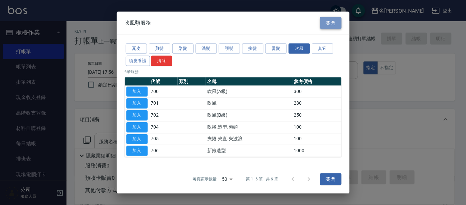
click at [333, 23] on button "關閉" at bounding box center [331, 23] width 21 height 12
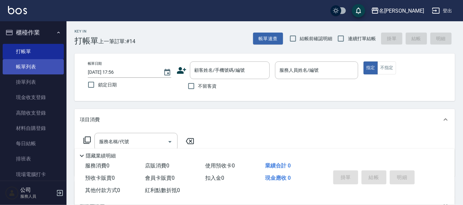
click at [32, 74] on link "帳單列表" at bounding box center [33, 66] width 61 height 15
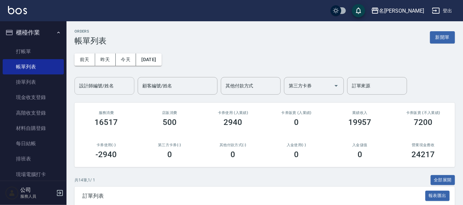
click at [104, 85] on input "設計師編號/姓名" at bounding box center [105, 86] width 54 height 12
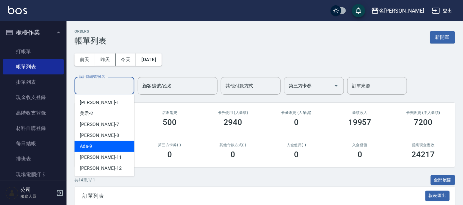
click at [109, 149] on div "Ada -9" at bounding box center [105, 146] width 60 height 11
type input "Ada-9"
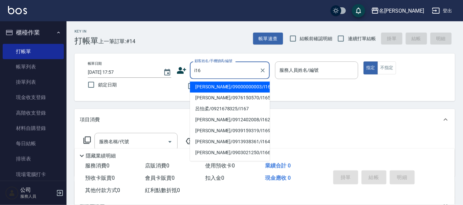
click at [237, 85] on li "李苡甄/09000000003/I16" at bounding box center [230, 87] width 80 height 11
type input "李苡甄/09000000003/I16"
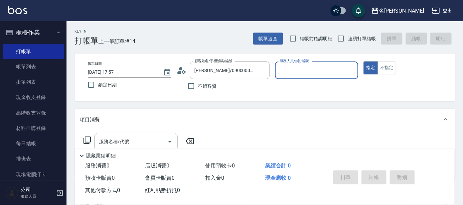
click at [237, 85] on div "不留客資" at bounding box center [223, 86] width 93 height 14
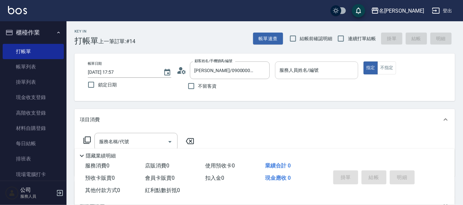
click at [321, 76] on input "服務人員姓名/編號" at bounding box center [317, 71] width 78 height 12
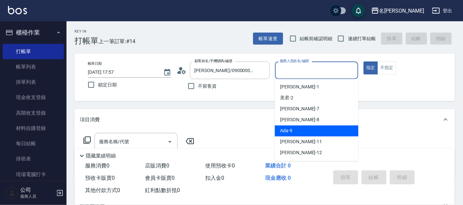
click at [316, 130] on div "Ada -9" at bounding box center [317, 131] width 84 height 11
type input "Ada-9"
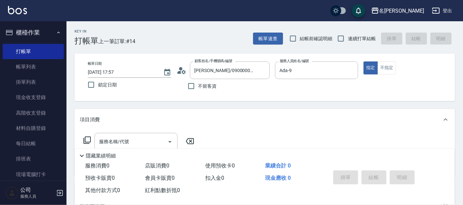
click at [89, 140] on icon at bounding box center [87, 140] width 8 height 8
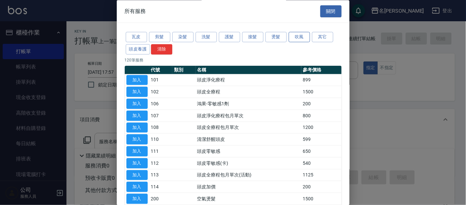
click at [297, 37] on button "吹風" at bounding box center [299, 37] width 21 height 10
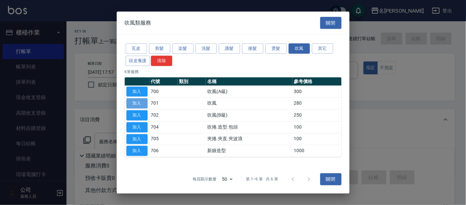
click at [142, 103] on button "加入" at bounding box center [137, 104] width 21 height 10
type input "吹風(701)"
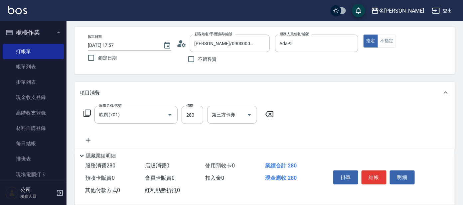
scroll to position [41, 0]
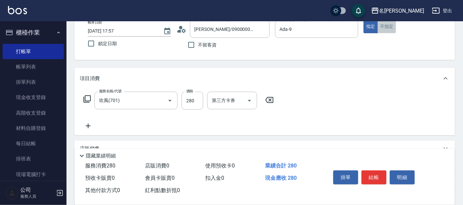
click at [392, 27] on button "不指定" at bounding box center [387, 26] width 19 height 13
click at [368, 179] on button "結帳" at bounding box center [374, 178] width 25 height 14
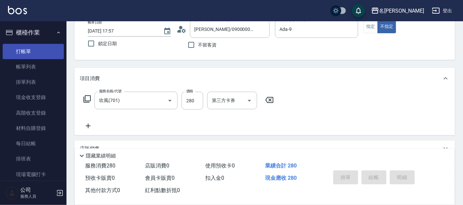
drag, startPoint x: 29, startPoint y: 64, endPoint x: 41, endPoint y: 51, distance: 17.4
click at [29, 64] on link "帳單列表" at bounding box center [33, 66] width 61 height 15
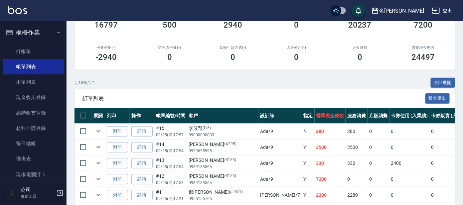
scroll to position [125, 0]
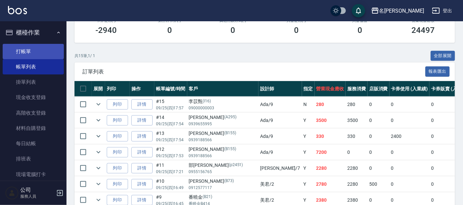
click at [28, 54] on link "打帳單" at bounding box center [33, 51] width 61 height 15
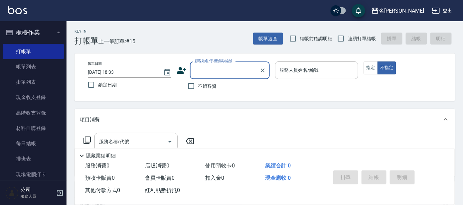
click at [218, 69] on input "顧客姓名/手機號碼/編號" at bounding box center [225, 71] width 64 height 12
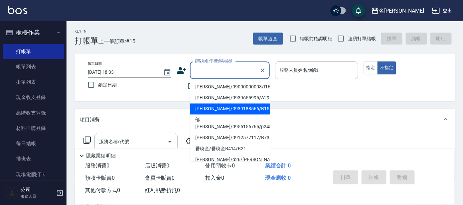
type input "j"
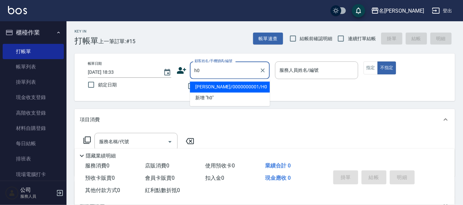
type input "h0"
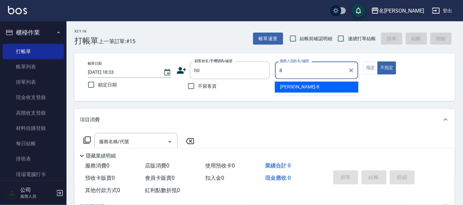
type input "亞璇-8"
type button "false"
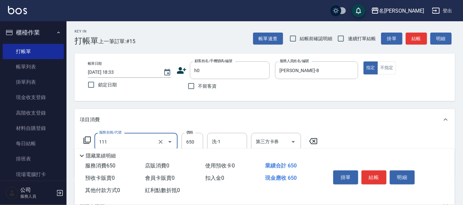
type input "頭皮零敏感(111)"
type input "540"
type input "染髮(400)"
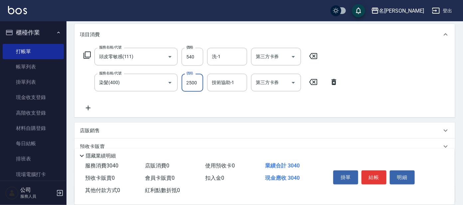
scroll to position [125, 0]
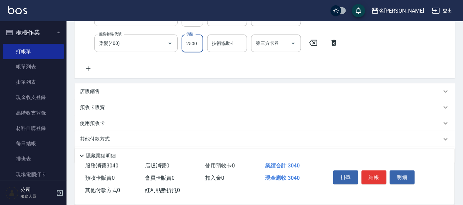
type input "2500"
click at [90, 69] on icon at bounding box center [88, 69] width 5 height 5
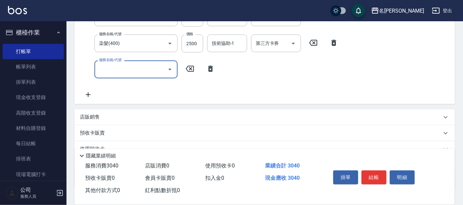
click at [151, 68] on input "服務名稱/代號" at bounding box center [131, 70] width 67 height 12
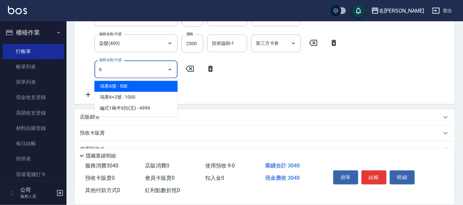
scroll to position [0, 0]
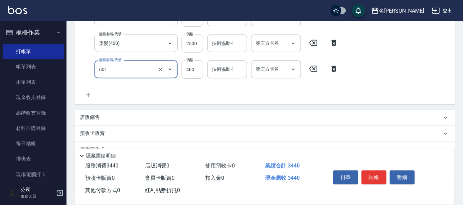
type input "自備護髮(601)"
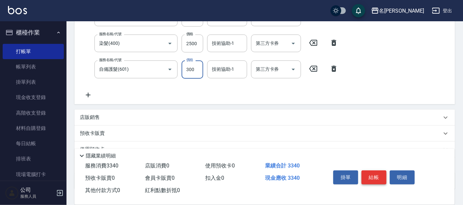
type input "300"
click at [379, 173] on button "結帳" at bounding box center [374, 178] width 25 height 14
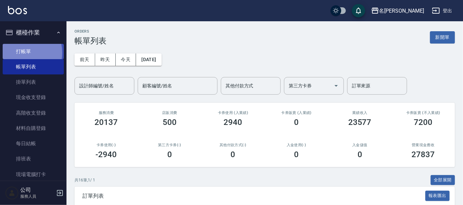
click at [20, 53] on link "打帳單" at bounding box center [33, 51] width 61 height 15
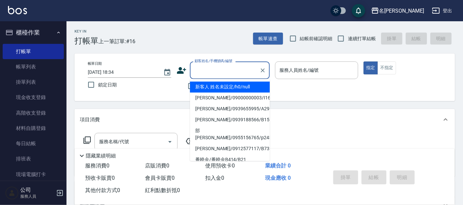
click at [212, 68] on input "顧客姓名/手機號碼/編號" at bounding box center [225, 71] width 64 height 12
type input "ㄣ"
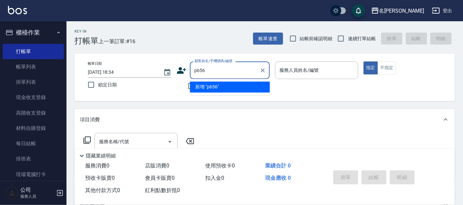
type input "p656"
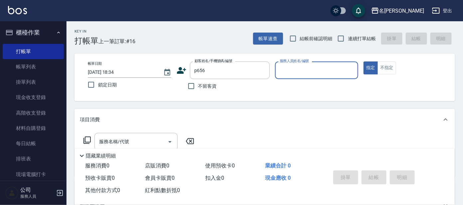
click at [312, 63] on div "服務人員姓名/編號" at bounding box center [317, 71] width 84 height 18
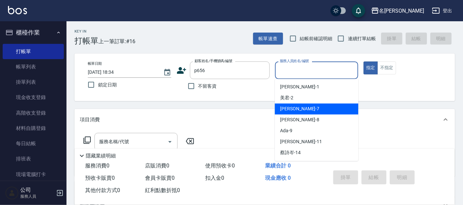
click at [285, 110] on span "[PERSON_NAME] -7" at bounding box center [299, 109] width 39 height 7
type input "[PERSON_NAME]-7"
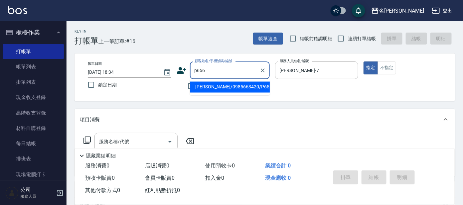
click at [217, 68] on input "p656" at bounding box center [225, 71] width 64 height 12
click at [211, 87] on li "徐琬婷/0985663420/P656" at bounding box center [230, 87] width 80 height 11
type input "徐琬婷/0985663420/P656"
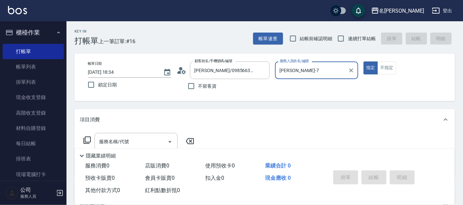
type input "公司 -100"
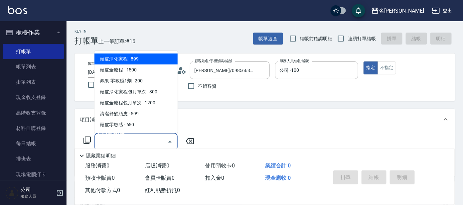
click at [128, 144] on input "服務名稱/代號" at bounding box center [131, 142] width 67 height 12
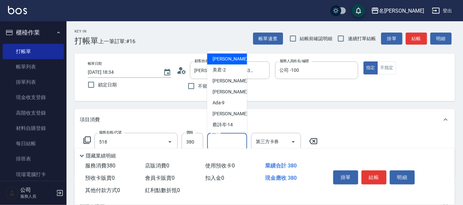
type input "舒壓+洗髮+養髮(518)"
click at [216, 138] on input "洗-1" at bounding box center [227, 142] width 34 height 12
click at [87, 139] on icon at bounding box center [87, 140] width 8 height 8
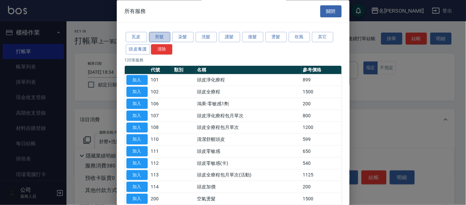
click at [156, 39] on button "剪髮" at bounding box center [159, 37] width 21 height 10
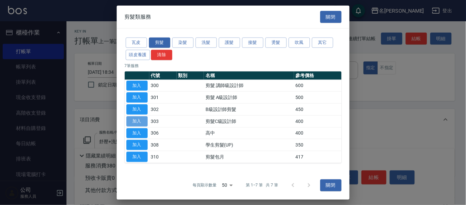
click at [131, 119] on button "加入" at bounding box center [137, 122] width 21 height 10
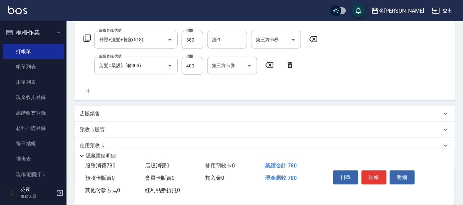
scroll to position [101, 0]
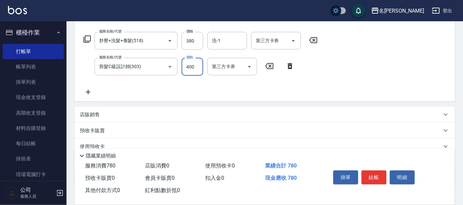
click at [198, 68] on input "400" at bounding box center [193, 67] width 22 height 18
type input "100"
click at [372, 173] on button "結帳" at bounding box center [374, 178] width 25 height 14
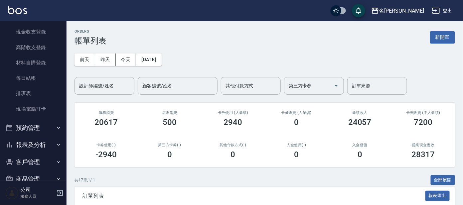
scroll to position [80, 0]
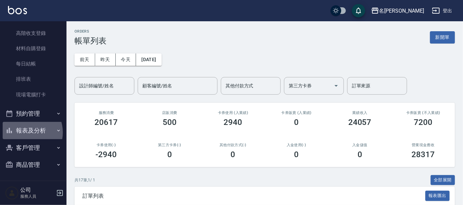
click at [25, 132] on button "報表及分析" at bounding box center [33, 130] width 61 height 17
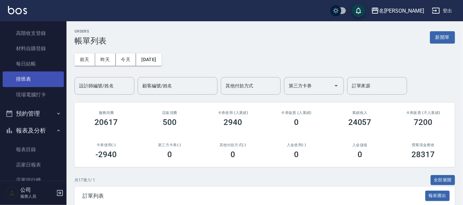
drag, startPoint x: 67, startPoint y: 53, endPoint x: 60, endPoint y: 81, distance: 29.1
click at [65, 90] on div "櫃檯作業 打帳單 帳單列表 掛單列表 現金收支登錄 高階收支登錄 材料自購登錄 每日結帳 排班表 現場電腦打卡 預約管理 預約管理 單日預約紀錄 單週預約紀錄…" at bounding box center [33, 113] width 67 height 184
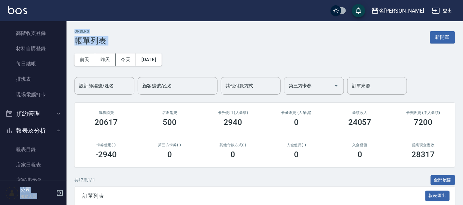
drag, startPoint x: 63, startPoint y: 52, endPoint x: 70, endPoint y: 77, distance: 25.9
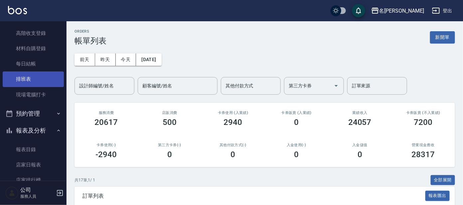
drag, startPoint x: 70, startPoint y: 77, endPoint x: 51, endPoint y: 84, distance: 20.1
click at [56, 96] on nav "櫃檯作業 打帳單 帳單列表 掛單列表 現金收支登錄 高階收支登錄 材料自購登錄 每日結帳 排班表 現場電腦打卡 預約管理 預約管理 單日預約紀錄 單週預約紀錄…" at bounding box center [33, 101] width 67 height 160
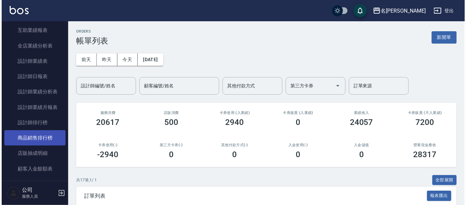
scroll to position [298, 0]
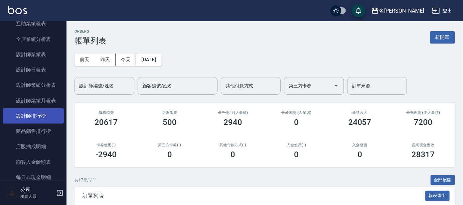
click at [33, 117] on link "設計師排行榜" at bounding box center [33, 116] width 61 height 15
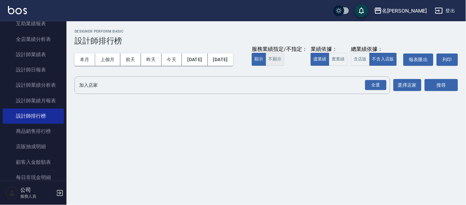
click at [266, 66] on button "不顯示" at bounding box center [275, 59] width 19 height 13
click at [329, 66] on button "實業績" at bounding box center [338, 59] width 19 height 13
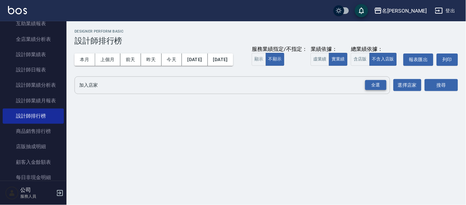
click at [374, 91] on div "全選" at bounding box center [376, 85] width 21 height 10
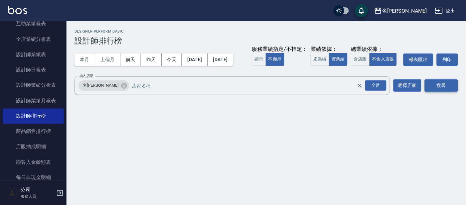
click at [439, 92] on button "搜尋" at bounding box center [441, 86] width 33 height 12
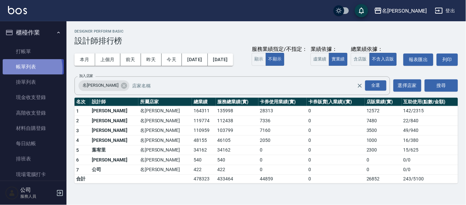
click at [24, 69] on link "帳單列表" at bounding box center [33, 66] width 61 height 15
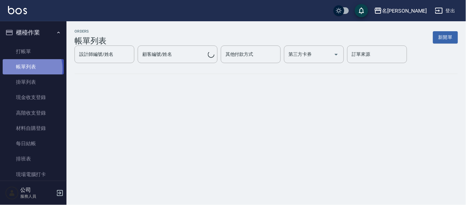
click at [25, 69] on link "帳單列表" at bounding box center [33, 66] width 61 height 15
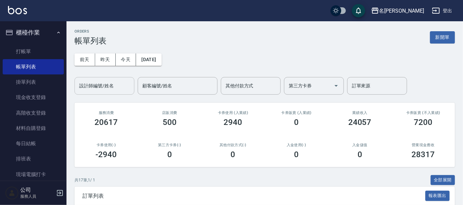
click at [96, 88] on input "設計師編號/姓名" at bounding box center [105, 86] width 54 height 12
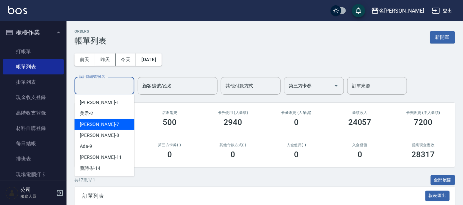
drag, startPoint x: 82, startPoint y: 126, endPoint x: 90, endPoint y: 122, distance: 8.5
click at [82, 124] on span "[PERSON_NAME] -7" at bounding box center [99, 124] width 39 height 7
type input "[PERSON_NAME]-7"
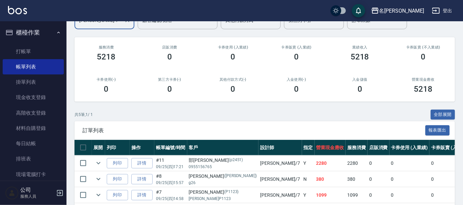
scroll to position [128, 0]
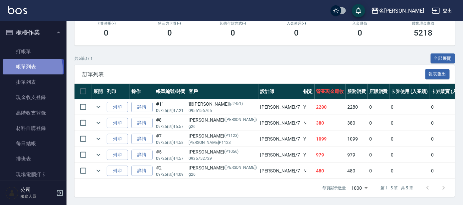
click at [23, 70] on link "帳單列表" at bounding box center [33, 66] width 61 height 15
click at [26, 67] on link "帳單列表" at bounding box center [33, 66] width 61 height 15
click at [21, 68] on link "帳單列表" at bounding box center [33, 66] width 61 height 15
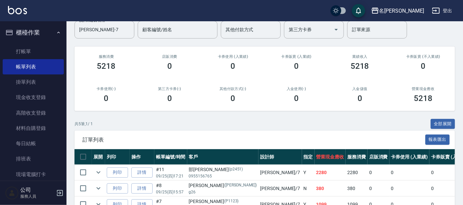
scroll to position [0, 0]
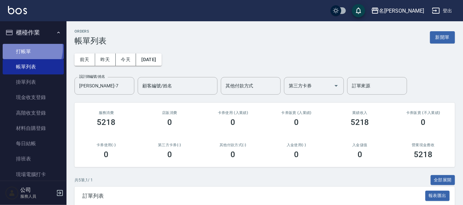
click at [24, 48] on link "打帳單" at bounding box center [33, 51] width 61 height 15
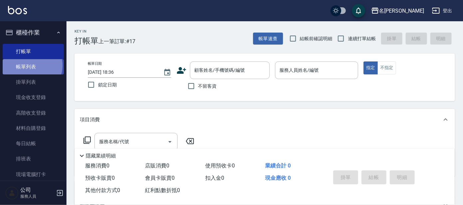
click at [31, 66] on link "帳單列表" at bounding box center [33, 66] width 61 height 15
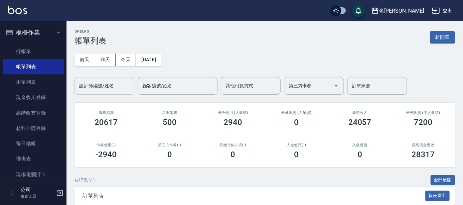
click at [103, 79] on div "設計師編號/姓名" at bounding box center [105, 86] width 60 height 18
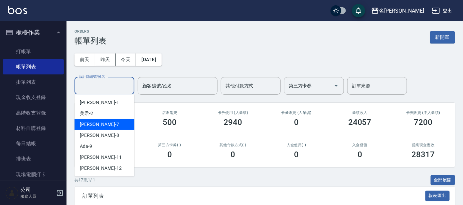
click at [91, 121] on div "[PERSON_NAME] -7" at bounding box center [105, 124] width 60 height 11
type input "[PERSON_NAME]-7"
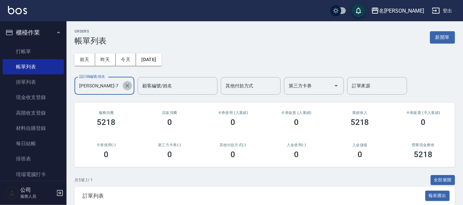
click at [128, 84] on icon "Clear" at bounding box center [127, 86] width 7 height 7
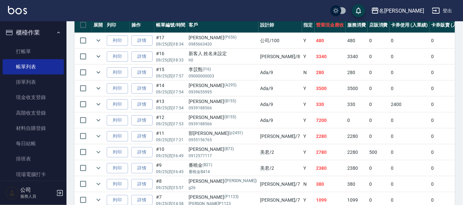
scroll to position [177, 0]
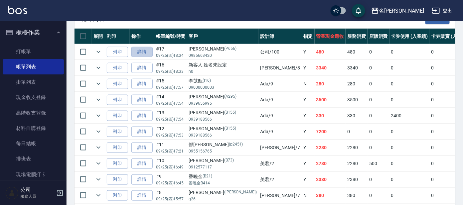
click at [141, 54] on link "詳情" at bounding box center [141, 52] width 21 height 10
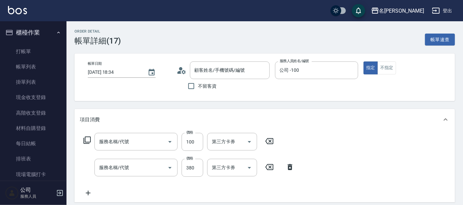
type input "2025/09/25 18:34"
type input "公司 -100"
type input "剪髮C級設計師(303)"
type input "舒壓+洗髮+養髮(518)"
type input "徐琬婷/0985663420/P656"
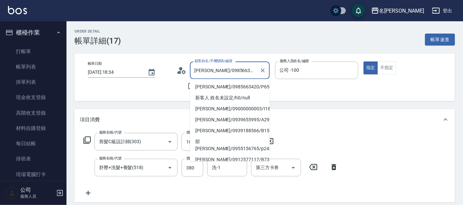
click at [231, 69] on input "徐琬婷/0985663420/P656" at bounding box center [225, 71] width 64 height 12
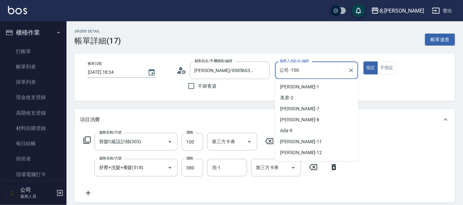
click at [313, 68] on input "公司 -100" at bounding box center [312, 71] width 68 height 12
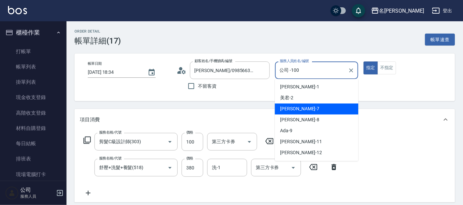
click at [284, 109] on span "[PERSON_NAME] -7" at bounding box center [299, 109] width 39 height 7
type input "[PERSON_NAME]-7"
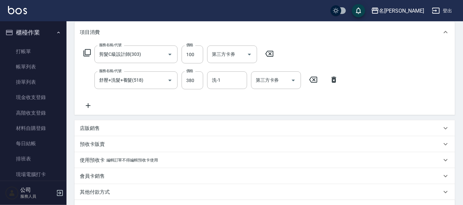
scroll to position [169, 0]
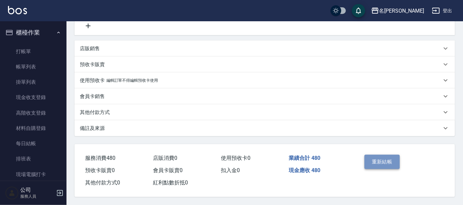
click at [390, 158] on button "重新結帳" at bounding box center [382, 162] width 35 height 14
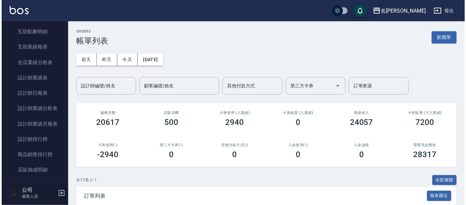
scroll to position [277, 0]
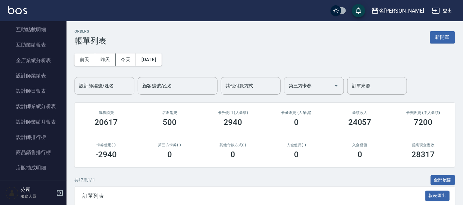
click at [105, 79] on div "設計師編號/姓名" at bounding box center [105, 86] width 60 height 18
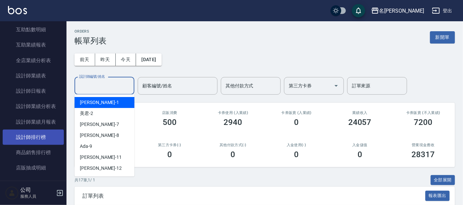
click at [34, 137] on link "設計師排行榜" at bounding box center [33, 137] width 61 height 15
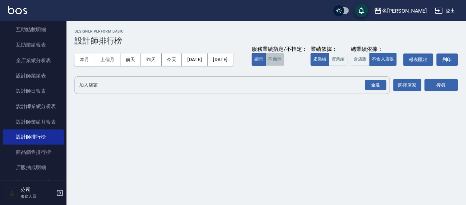
drag, startPoint x: 98, startPoint y: 80, endPoint x: 101, endPoint y: 86, distance: 7.0
click at [266, 66] on button "不顯示" at bounding box center [275, 59] width 19 height 13
drag, startPoint x: 161, startPoint y: 78, endPoint x: 166, endPoint y: 78, distance: 5.4
click at [329, 66] on button "實業績" at bounding box center [338, 59] width 19 height 13
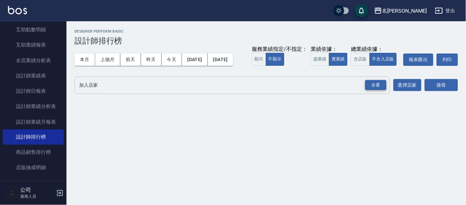
click at [372, 91] on div "全選" at bounding box center [376, 85] width 21 height 10
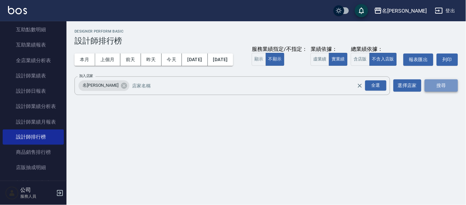
click at [440, 92] on button "搜尋" at bounding box center [441, 86] width 33 height 12
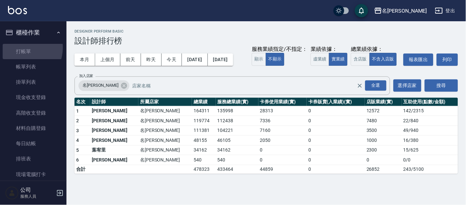
drag, startPoint x: 23, startPoint y: 48, endPoint x: 24, endPoint y: 38, distance: 9.8
click at [22, 48] on link "打帳單" at bounding box center [33, 51] width 61 height 15
